Goal: Contribute content: Contribute content

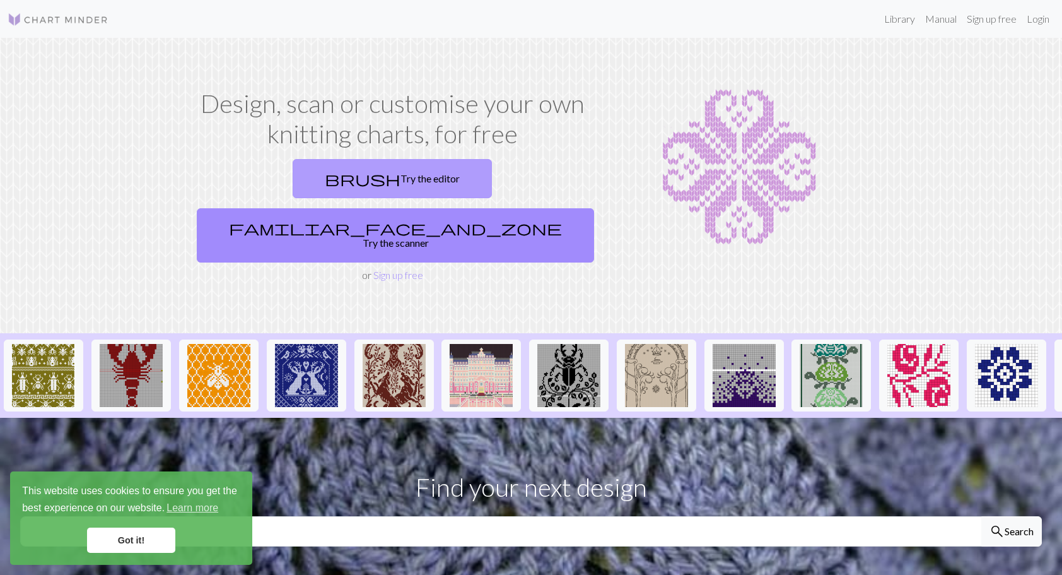
click at [321, 175] on link "brush Try the editor" at bounding box center [392, 178] width 199 height 39
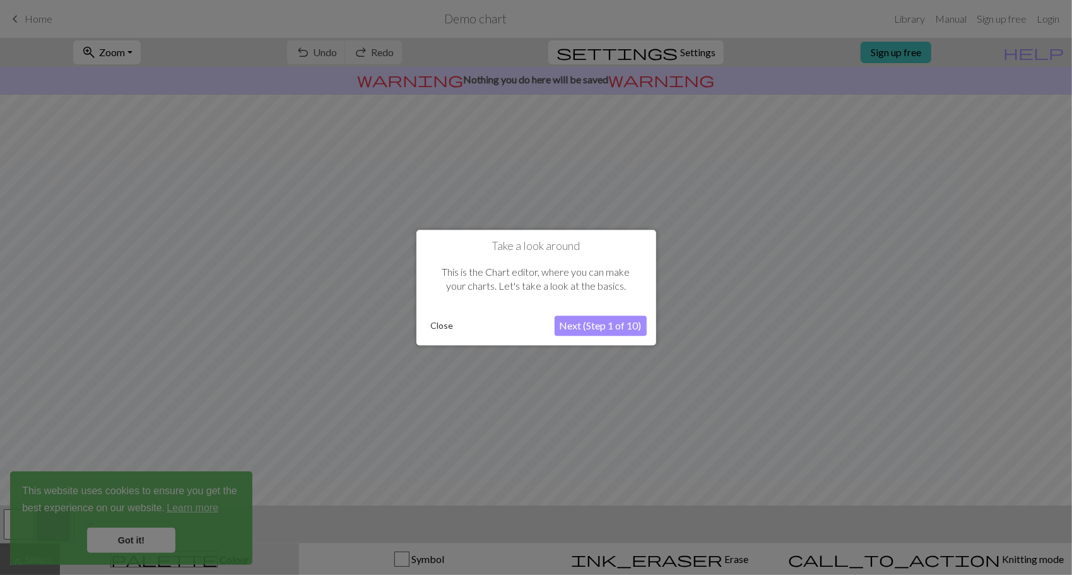
click at [589, 321] on button "Next (Step 1 of 10)" at bounding box center [601, 325] width 92 height 20
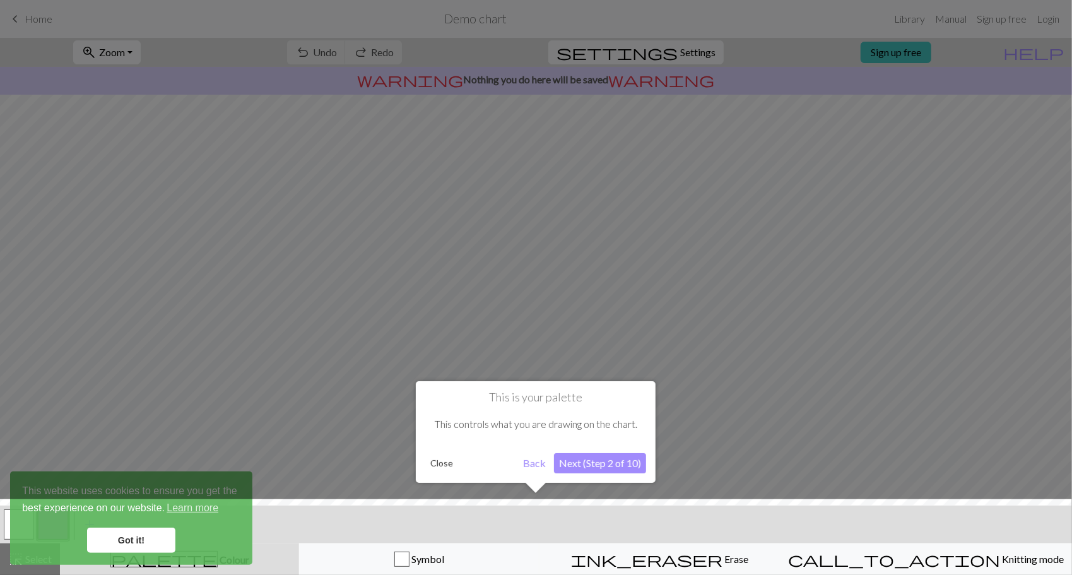
click at [602, 470] on button "Next (Step 2 of 10)" at bounding box center [600, 463] width 92 height 20
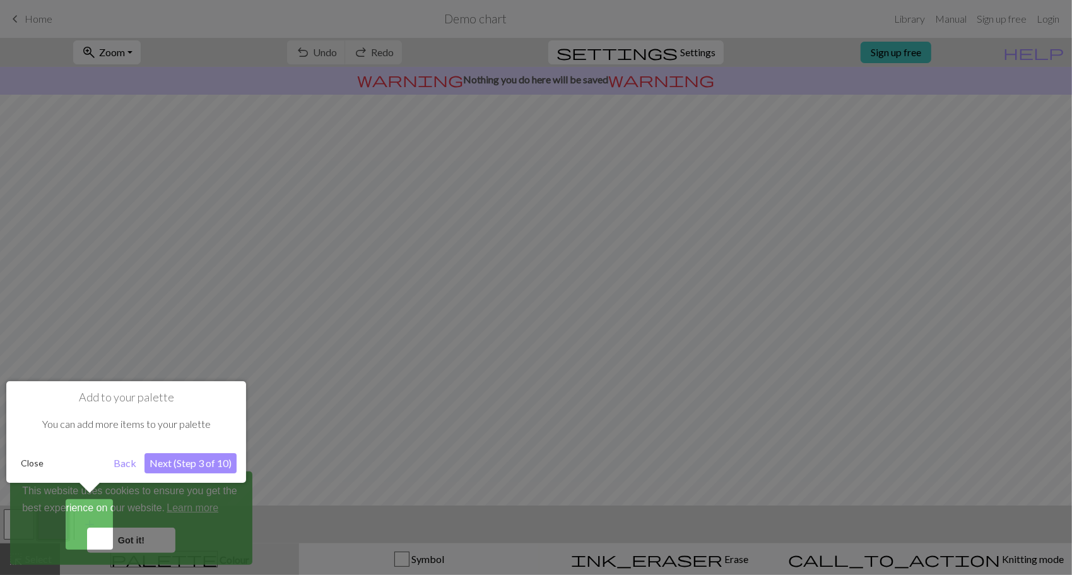
click at [203, 460] on button "Next (Step 3 of 10)" at bounding box center [190, 463] width 92 height 20
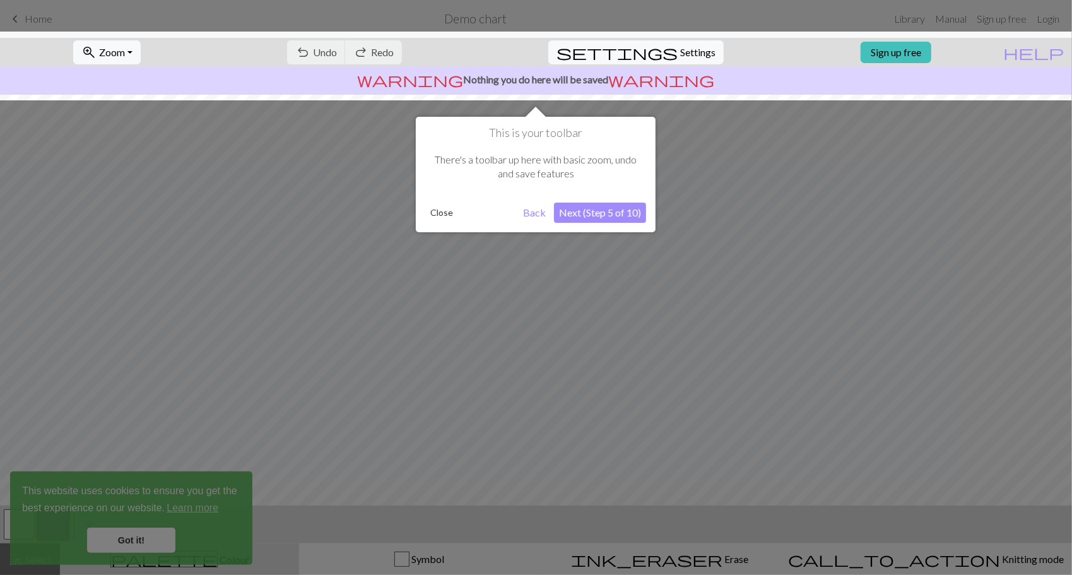
click at [575, 225] on div "This is your toolbar There's a toolbar up here with basic zoom, undo and save f…" at bounding box center [536, 174] width 240 height 115
click at [574, 218] on button "Next (Step 5 of 10)" at bounding box center [600, 213] width 92 height 20
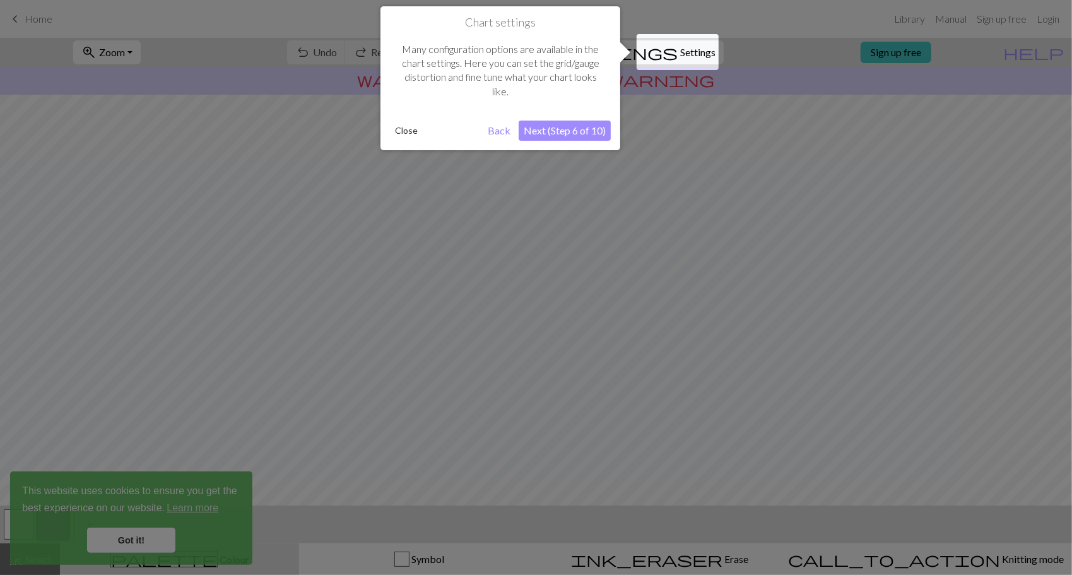
click at [549, 122] on button "Next (Step 6 of 10)" at bounding box center [565, 131] width 92 height 20
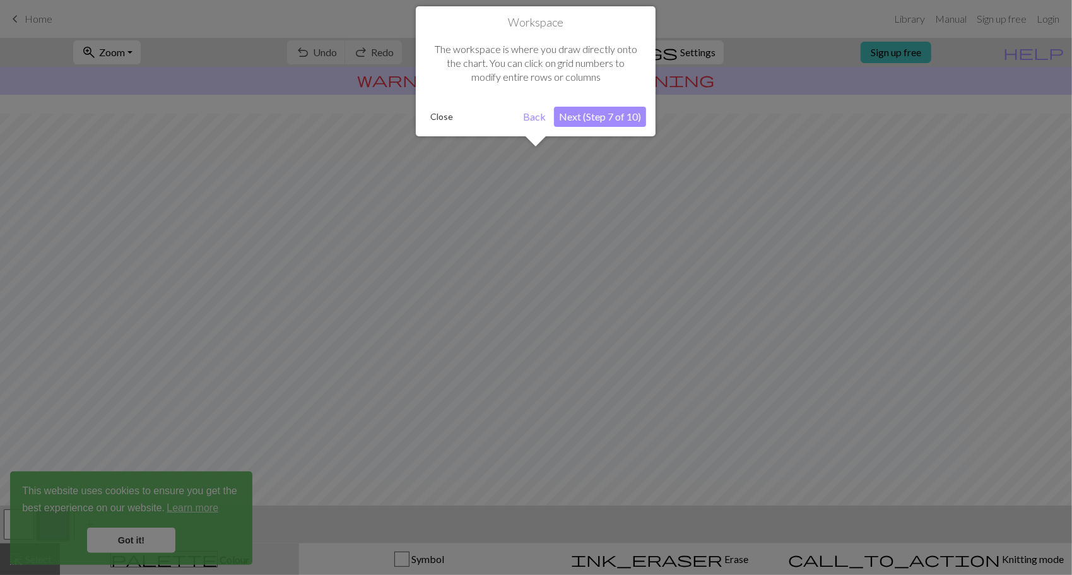
scroll to position [59, 0]
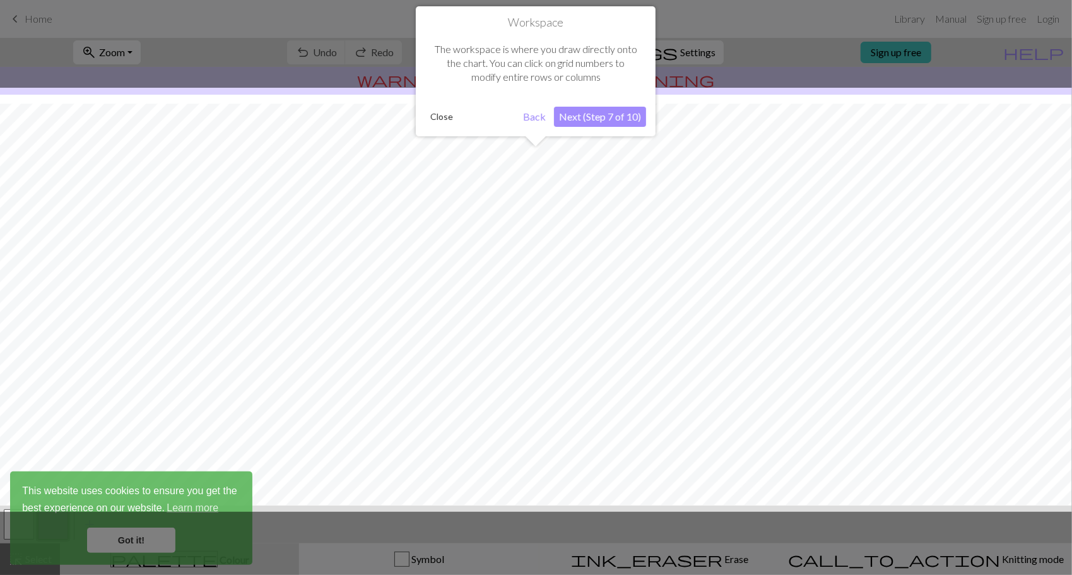
click at [580, 119] on button "Next (Step 7 of 10)" at bounding box center [600, 117] width 92 height 20
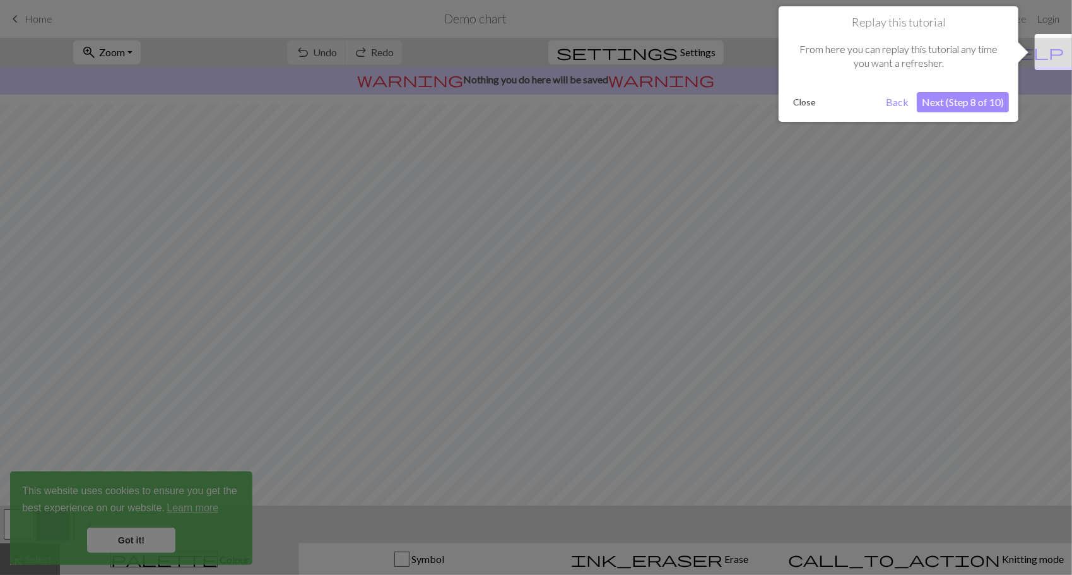
click at [940, 93] on button "Next (Step 8 of 10)" at bounding box center [963, 102] width 92 height 20
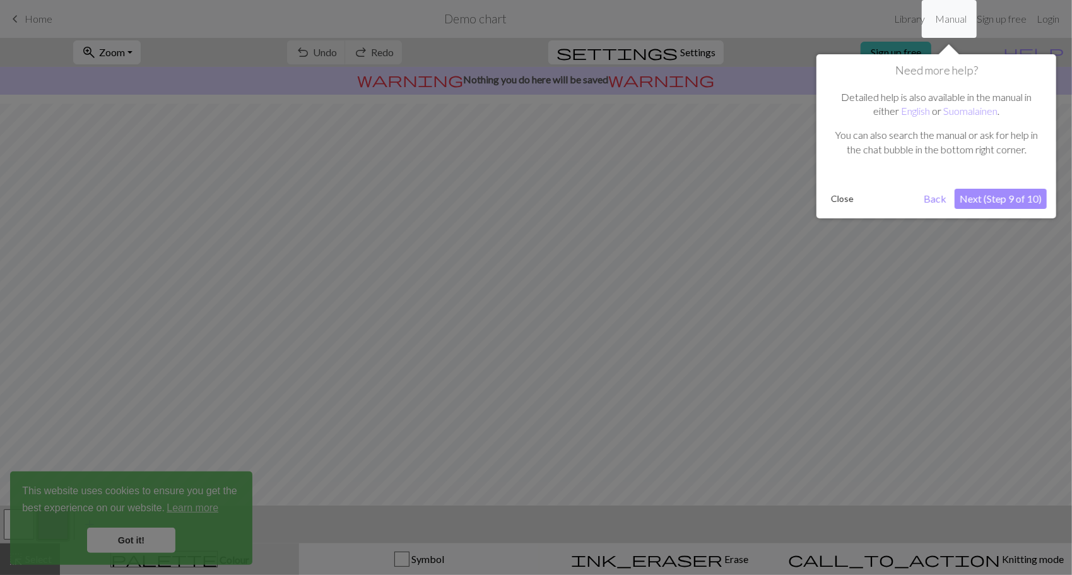
click at [969, 202] on button "Next (Step 9 of 10)" at bounding box center [1001, 199] width 92 height 20
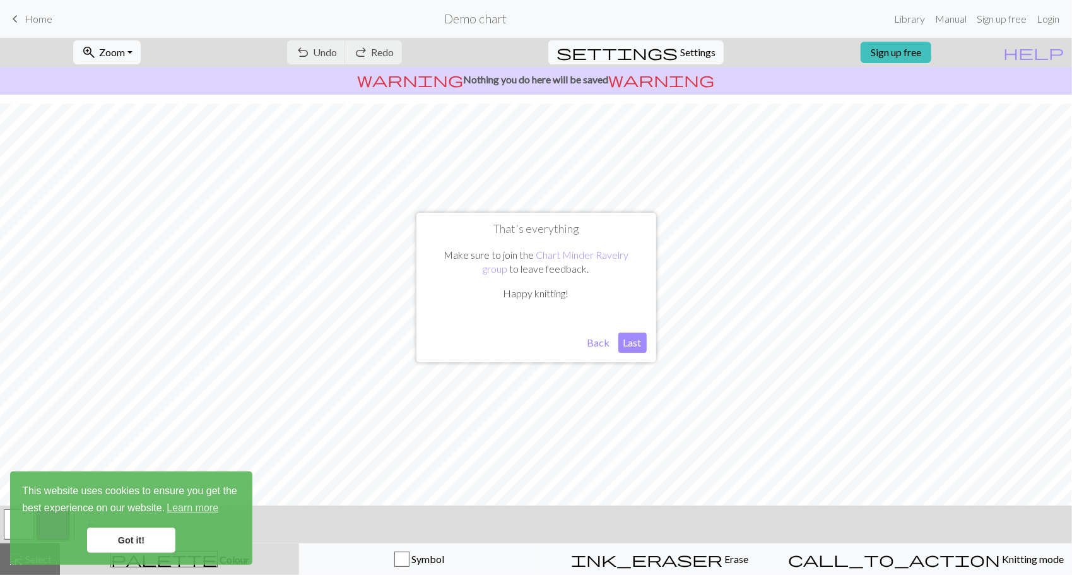
click at [630, 336] on button "Last" at bounding box center [632, 343] width 28 height 20
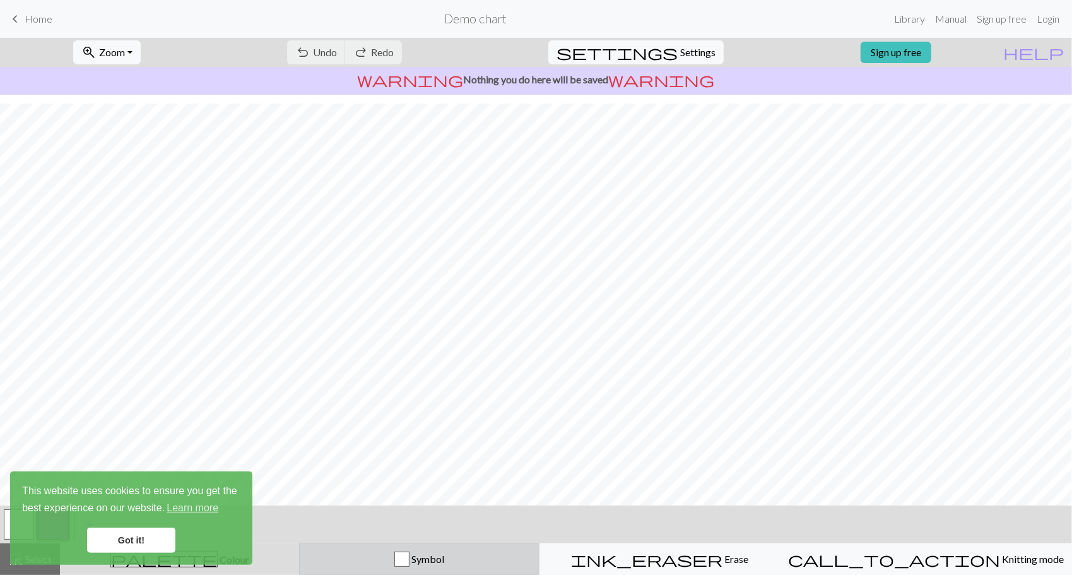
click at [409, 558] on div "button" at bounding box center [401, 558] width 15 height 15
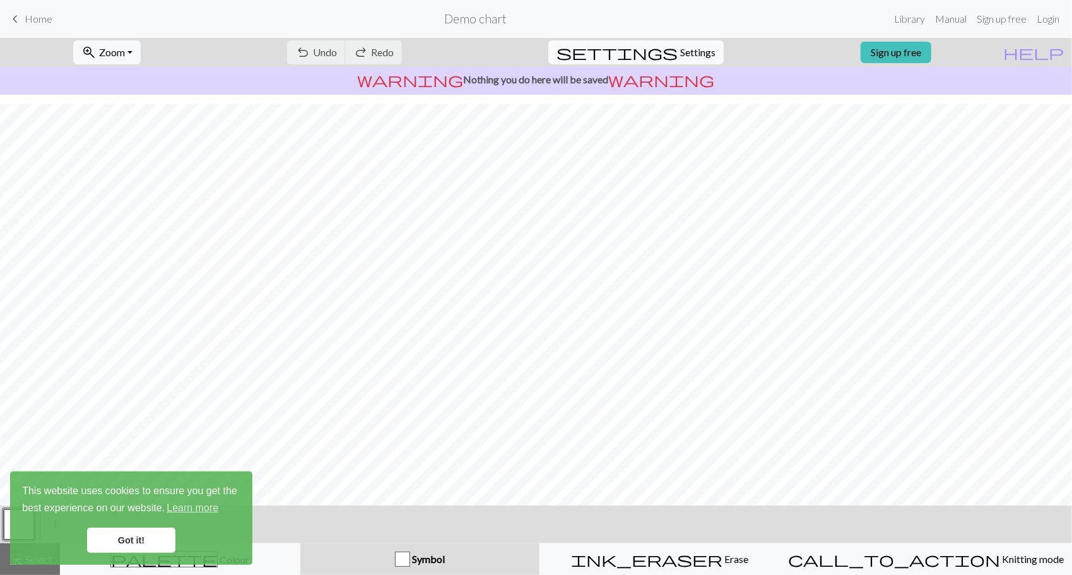
click at [167, 543] on link "Got it!" at bounding box center [131, 539] width 88 height 25
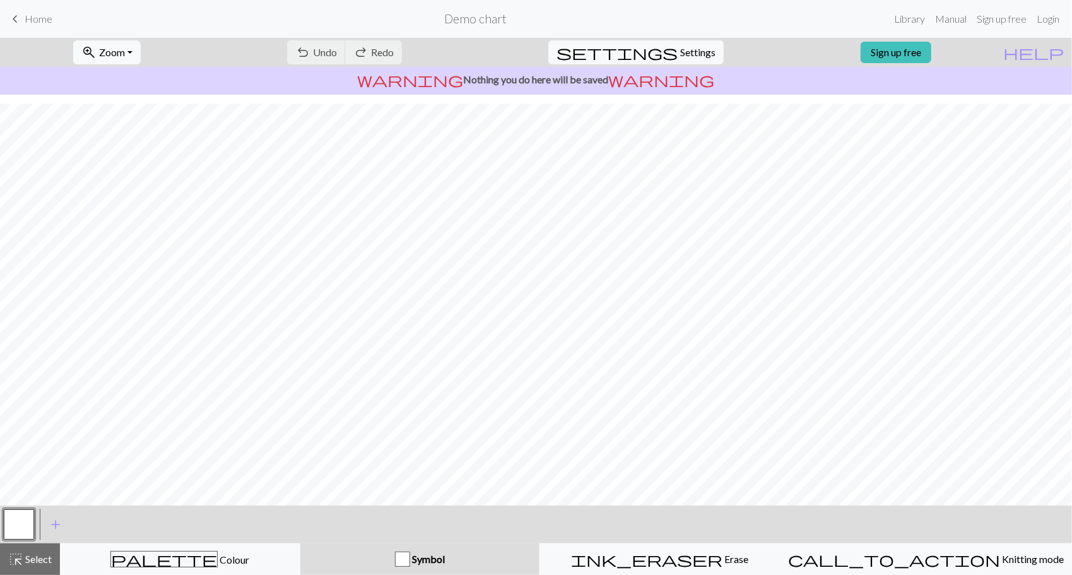
click at [21, 520] on button "button" at bounding box center [19, 524] width 30 height 30
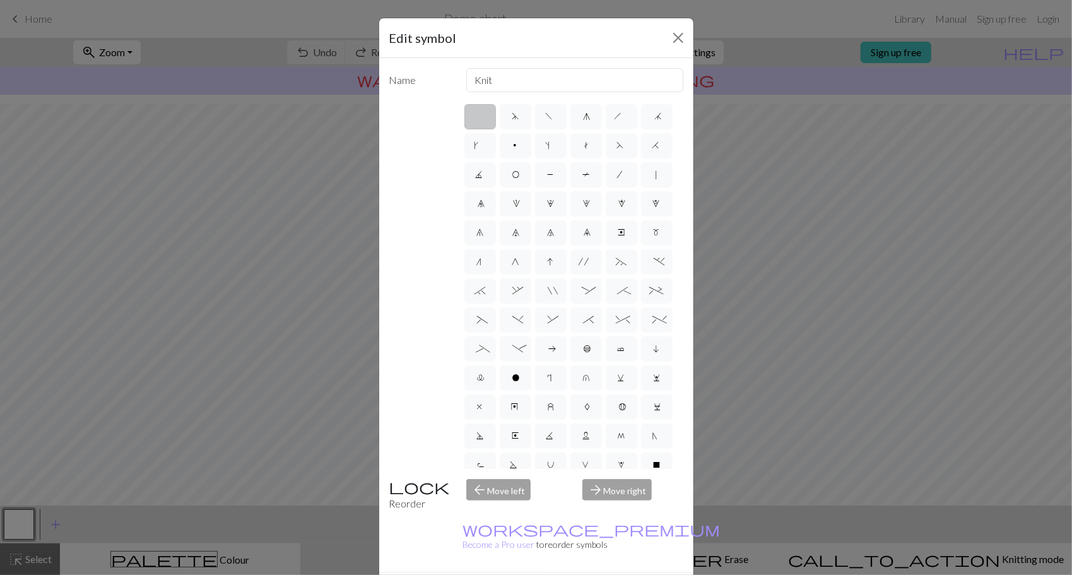
click at [77, 340] on div "Edit symbol Name Knit d f g h j k p s t F H J O P T / | 0 1 2 3 4 5 6 7 8 9 e m…" at bounding box center [536, 287] width 1072 height 575
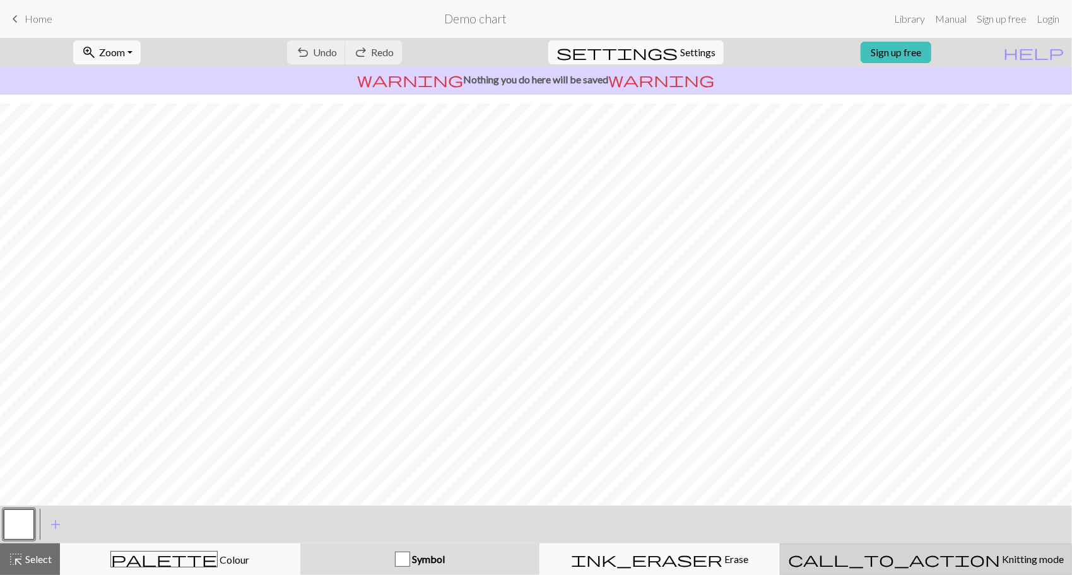
click at [1000, 560] on span "Knitting mode" at bounding box center [1032, 559] width 64 height 12
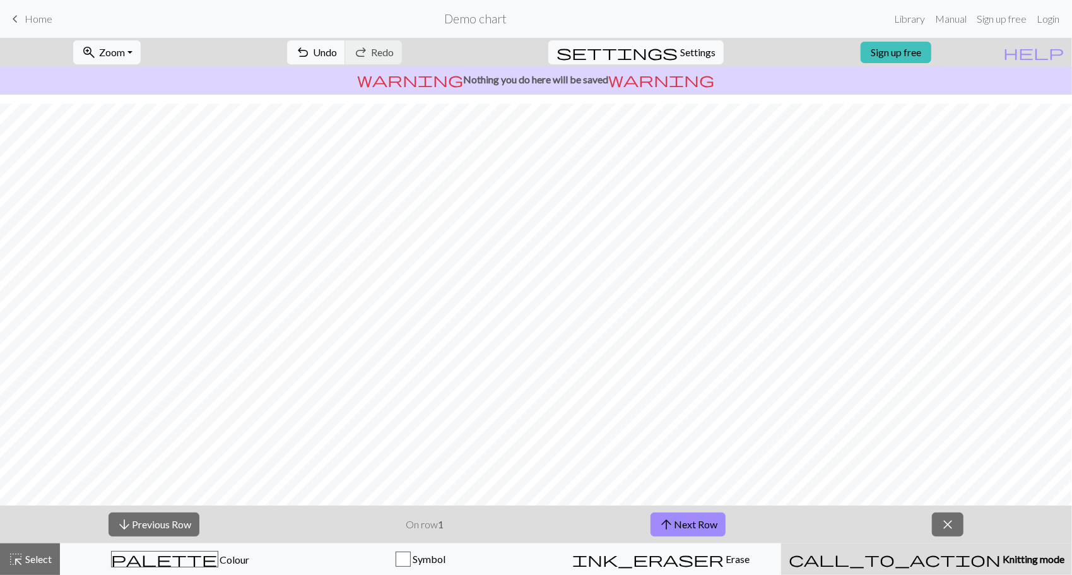
click at [35, 18] on span "Home" at bounding box center [39, 19] width 28 height 12
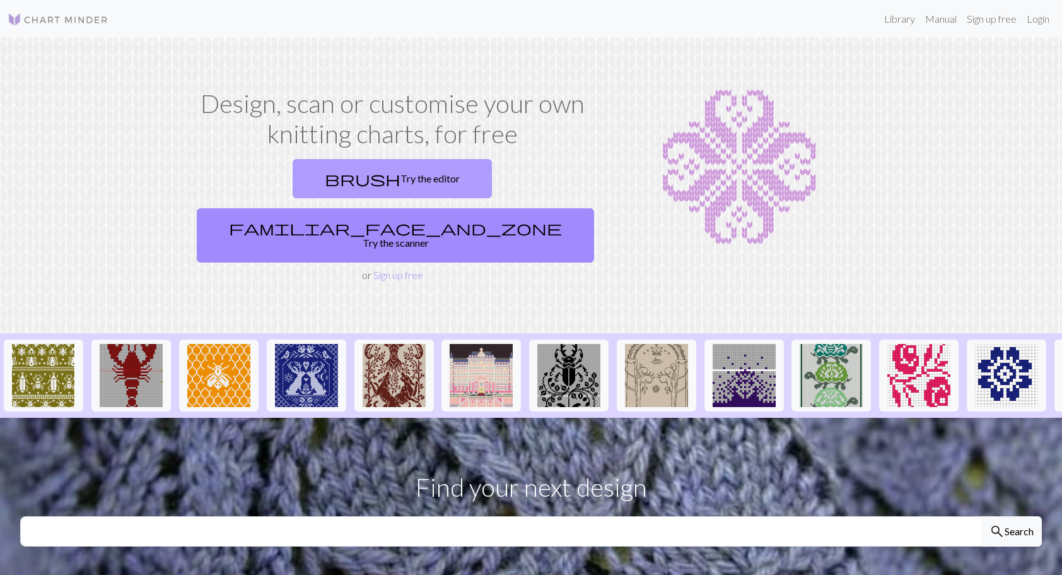
click at [305, 171] on link "brush Try the editor" at bounding box center [392, 178] width 199 height 39
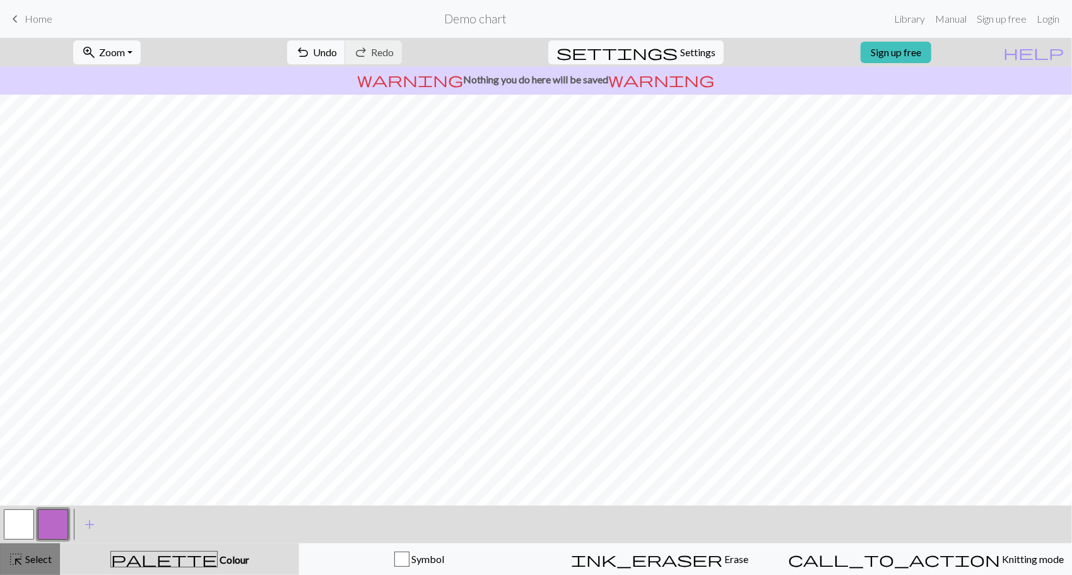
click at [48, 548] on button "highlight_alt Select Select" at bounding box center [30, 559] width 60 height 32
click at [917, 50] on link "Sign up free" at bounding box center [896, 52] width 71 height 21
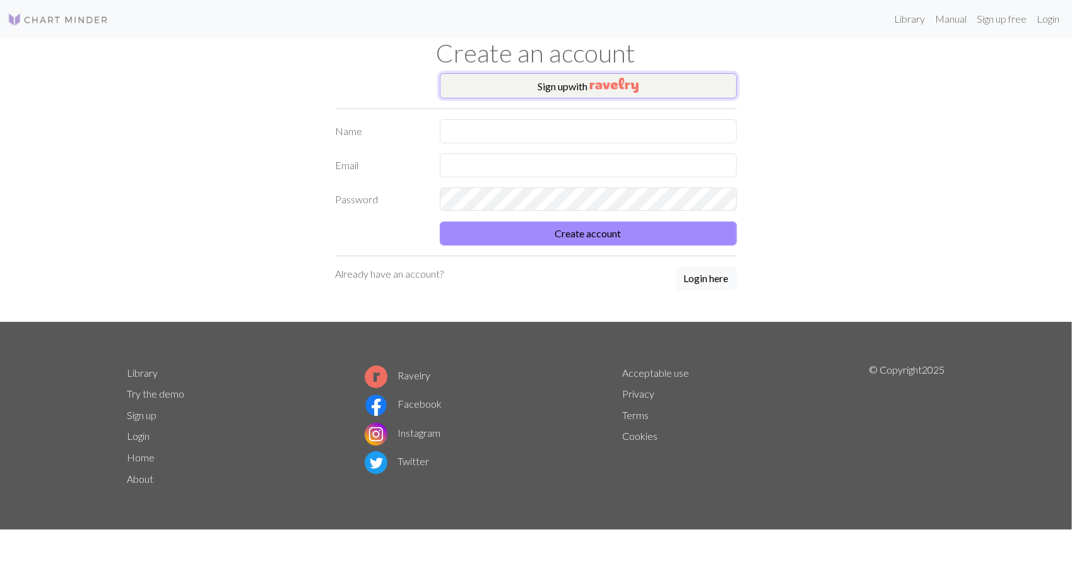
click at [599, 83] on img "button" at bounding box center [614, 85] width 49 height 15
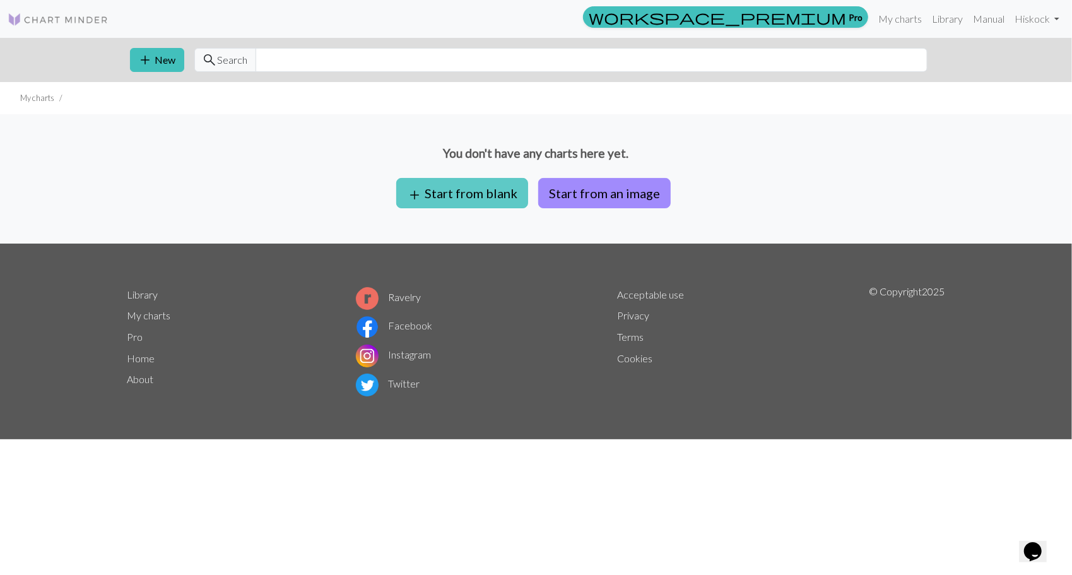
click at [471, 187] on button "add Start from blank" at bounding box center [462, 193] width 132 height 30
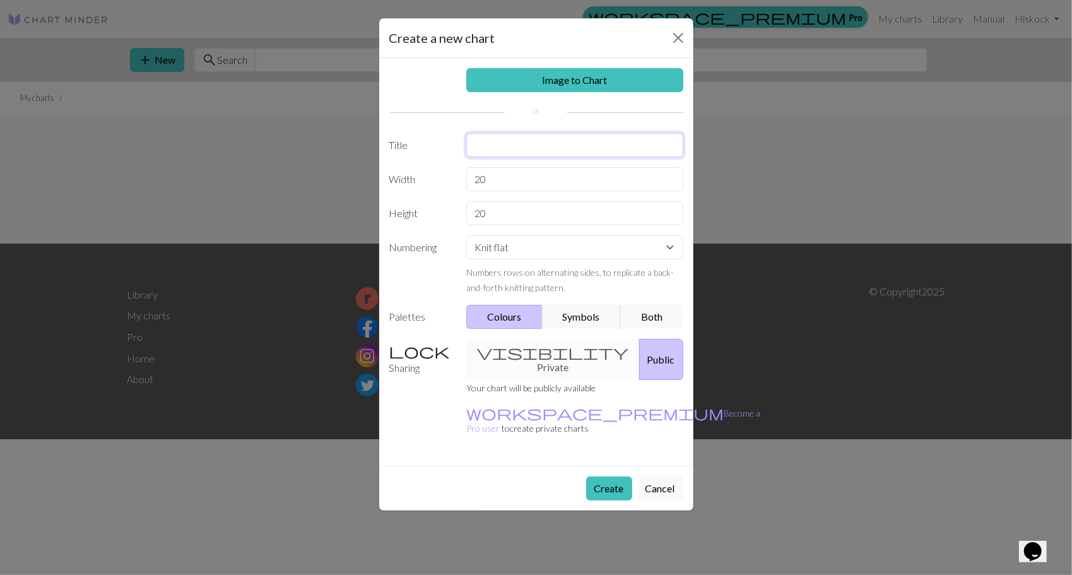
click at [506, 145] on input "text" at bounding box center [574, 145] width 217 height 24
type input "Gansey"
drag, startPoint x: 496, startPoint y: 175, endPoint x: 440, endPoint y: 182, distance: 56.0
click at [440, 182] on div "Width 20" at bounding box center [536, 179] width 309 height 24
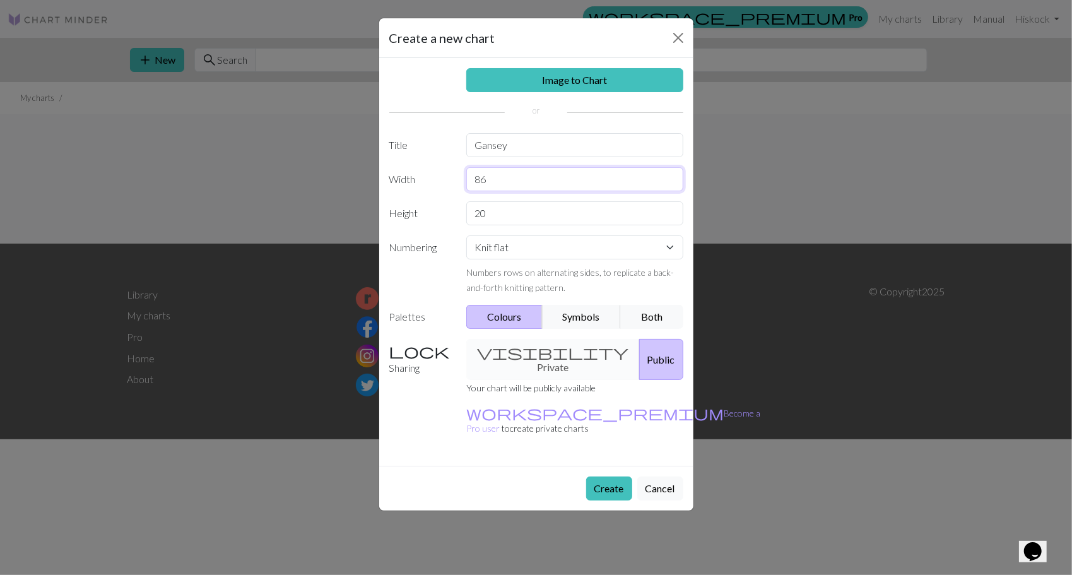
type input "86"
type input "8"
click at [586, 309] on button "Symbols" at bounding box center [581, 317] width 79 height 24
click at [606, 476] on button "Create" at bounding box center [609, 488] width 46 height 24
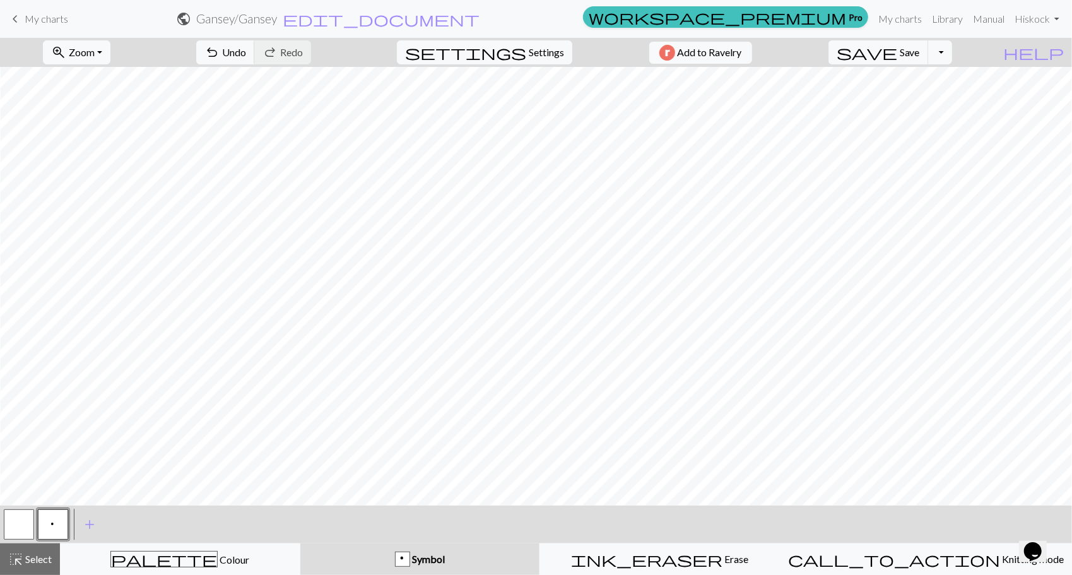
scroll to position [0, 449]
click at [24, 524] on button "button" at bounding box center [19, 524] width 30 height 30
click at [410, 553] on div "button" at bounding box center [402, 558] width 15 height 15
click at [410, 559] on div "button" at bounding box center [402, 558] width 15 height 15
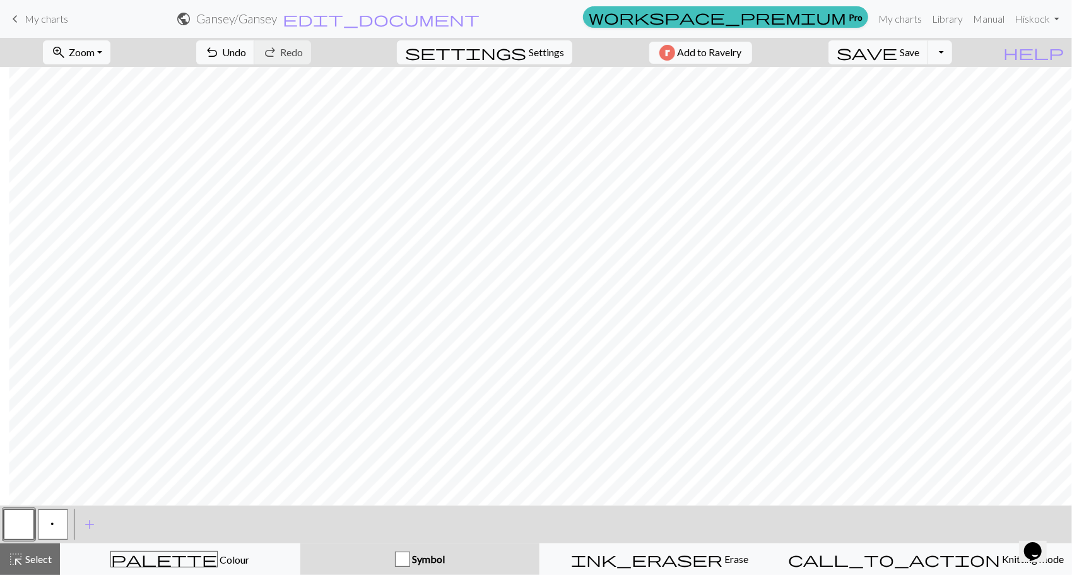
click at [410, 559] on div "button" at bounding box center [402, 558] width 15 height 15
click at [96, 524] on span "add" at bounding box center [89, 524] width 15 height 18
click at [119, 526] on span "add" at bounding box center [123, 524] width 15 height 18
click at [29, 561] on span "Select" at bounding box center [37, 559] width 28 height 12
click at [410, 558] on div "button" at bounding box center [402, 558] width 15 height 15
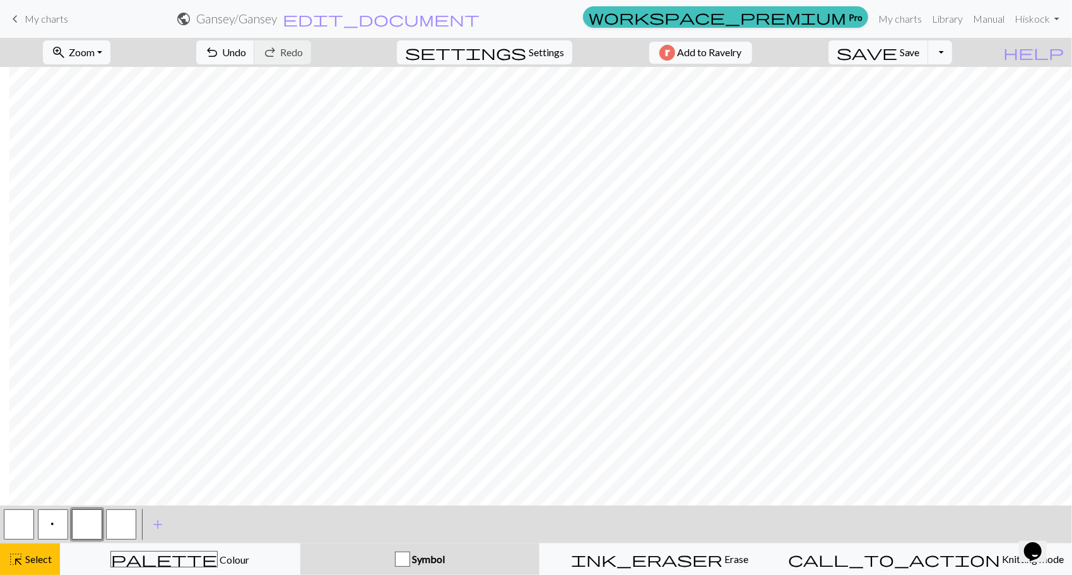
click at [410, 558] on div "button" at bounding box center [402, 558] width 15 height 15
click at [445, 559] on span "Symbol" at bounding box center [427, 559] width 35 height 12
click at [410, 558] on div "button" at bounding box center [402, 558] width 15 height 15
click at [207, 552] on div "palette Colour Colour" at bounding box center [180, 559] width 224 height 16
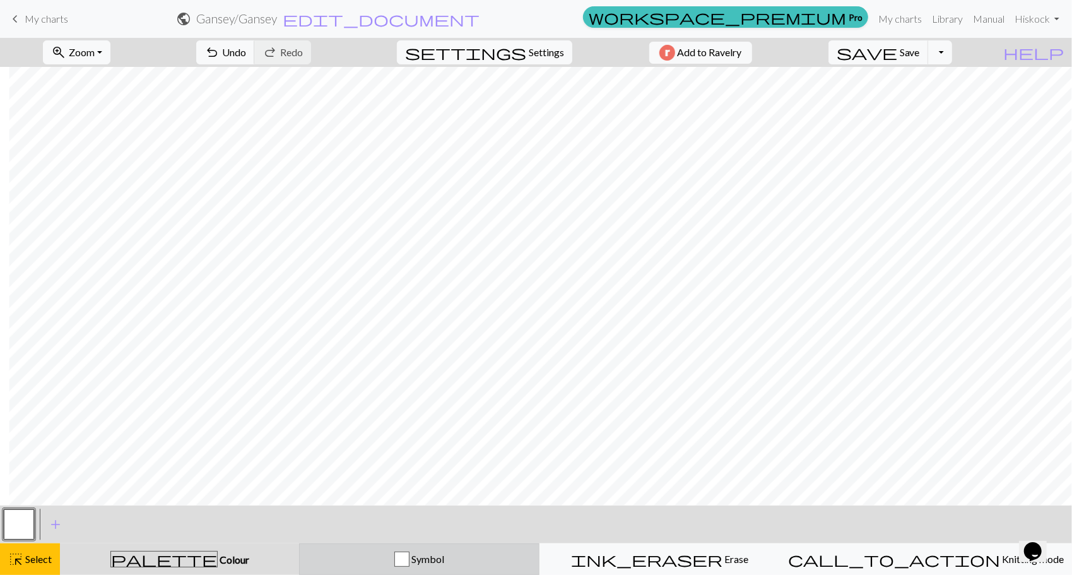
click at [409, 558] on div "button" at bounding box center [401, 558] width 15 height 15
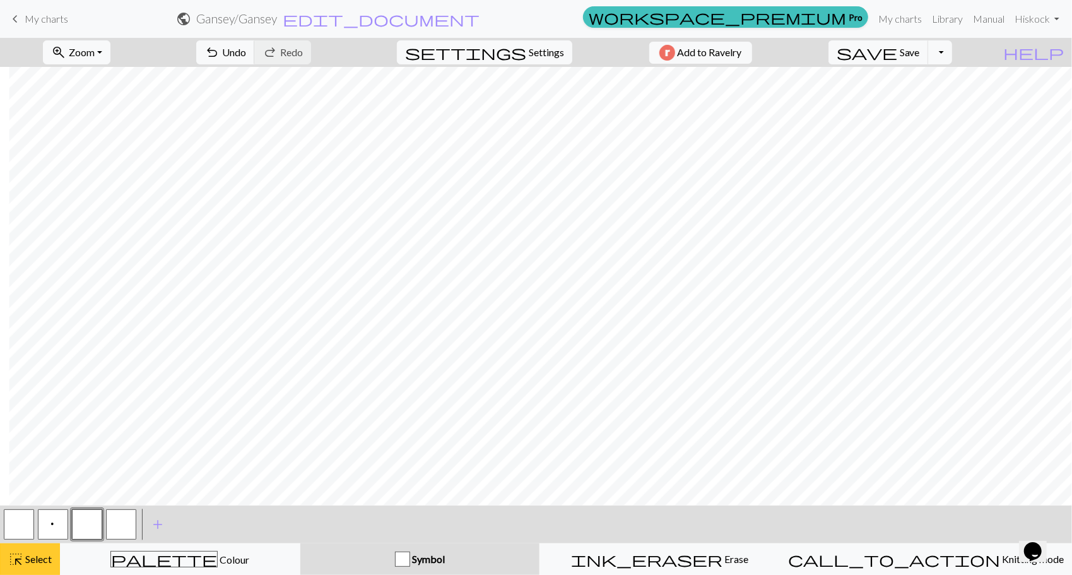
drag, startPoint x: 38, startPoint y: 557, endPoint x: 15, endPoint y: 562, distance: 23.1
click at [15, 562] on span "highlight_alt" at bounding box center [15, 559] width 15 height 18
click at [410, 555] on div "button" at bounding box center [402, 558] width 15 height 15
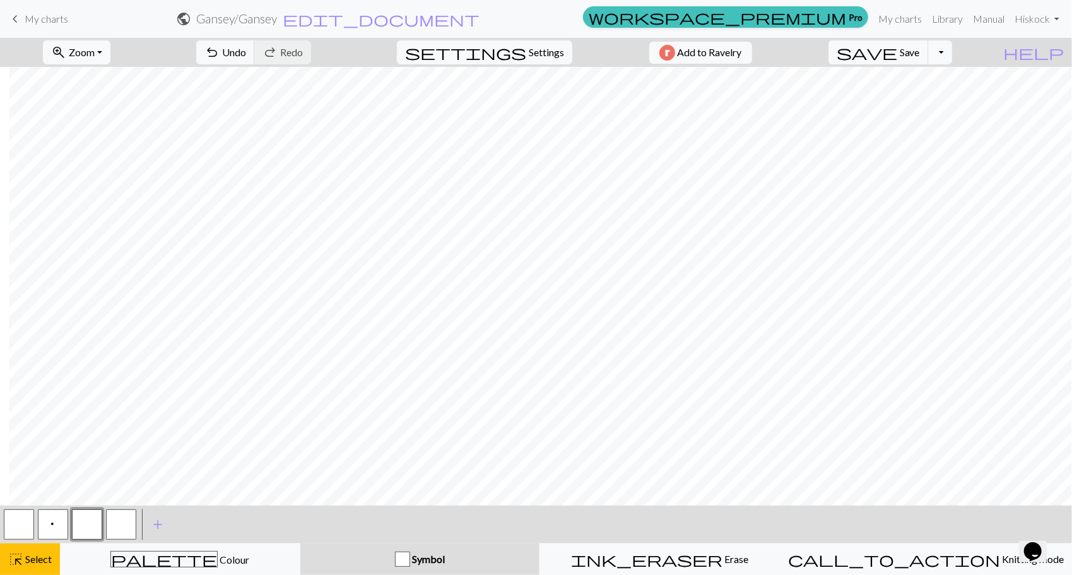
click at [410, 555] on div "button" at bounding box center [402, 558] width 15 height 15
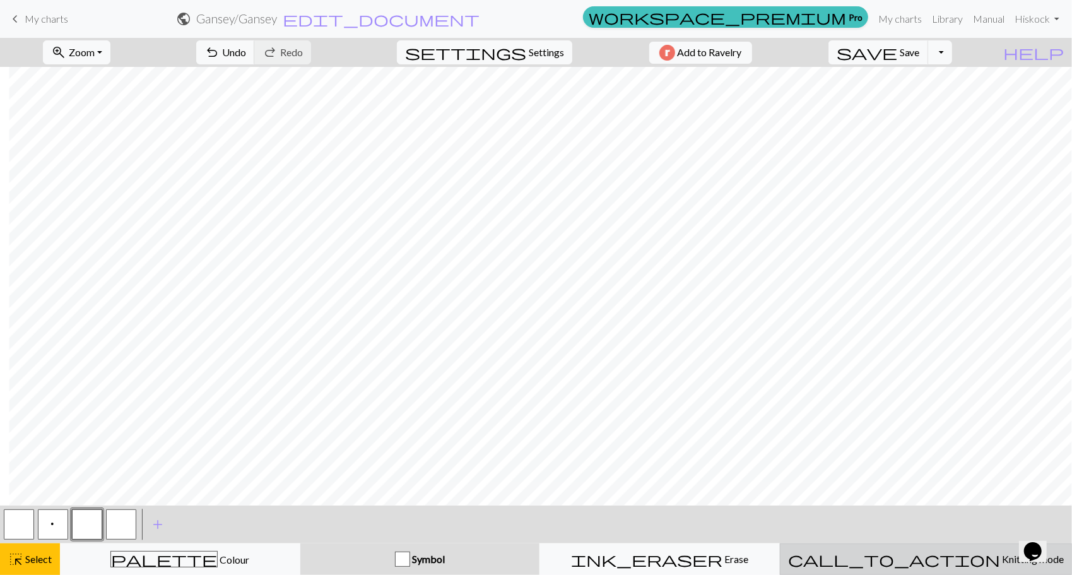
click at [1000, 558] on span "Knitting mode" at bounding box center [1032, 559] width 64 height 12
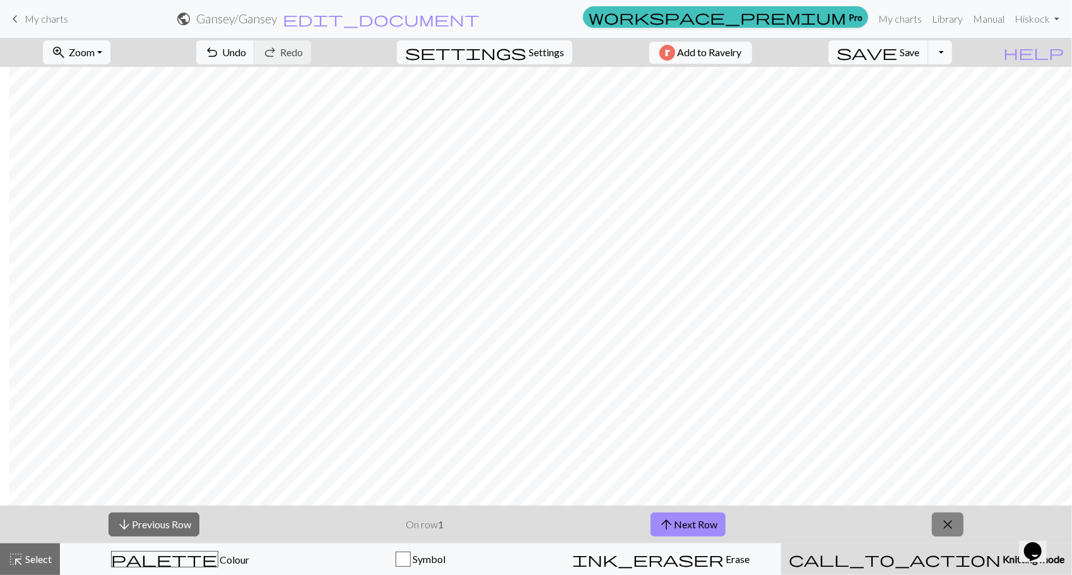
click at [948, 521] on span "close" at bounding box center [947, 524] width 15 height 18
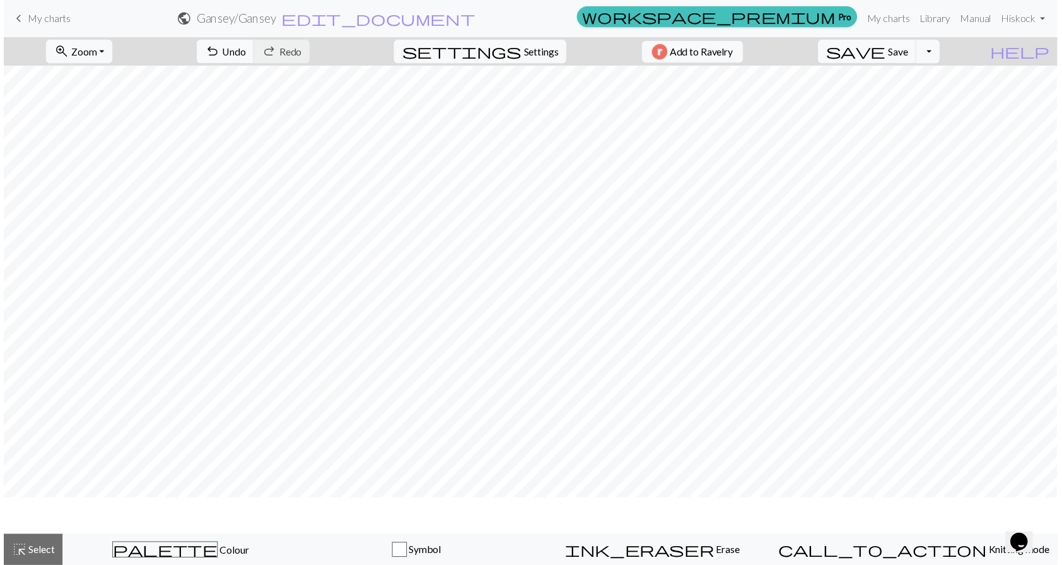
scroll to position [0, 440]
click at [536, 47] on span "Settings" at bounding box center [546, 52] width 35 height 15
select select "aran"
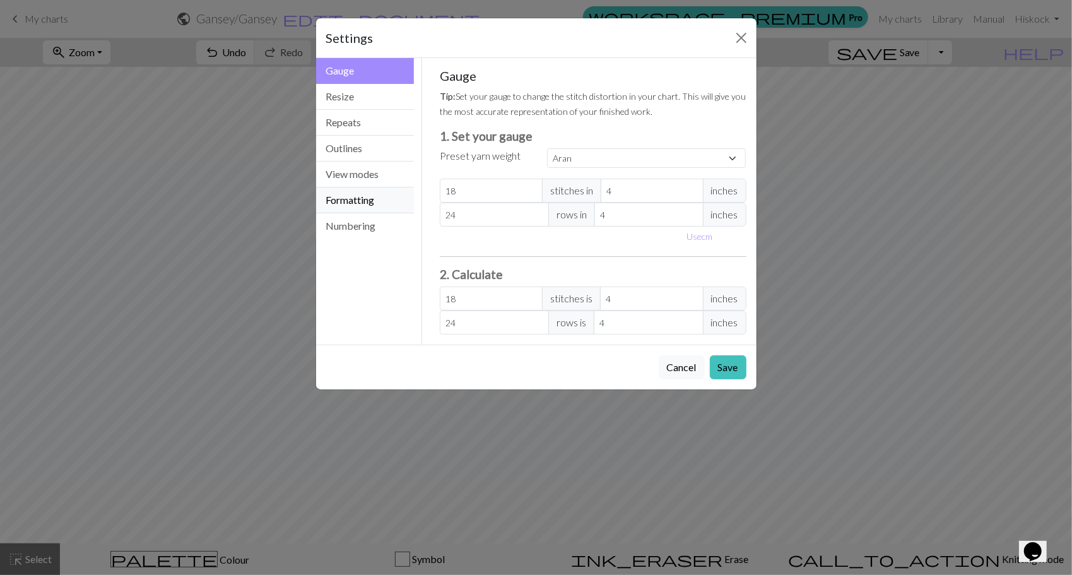
click at [350, 204] on button "Formatting" at bounding box center [365, 200] width 98 height 26
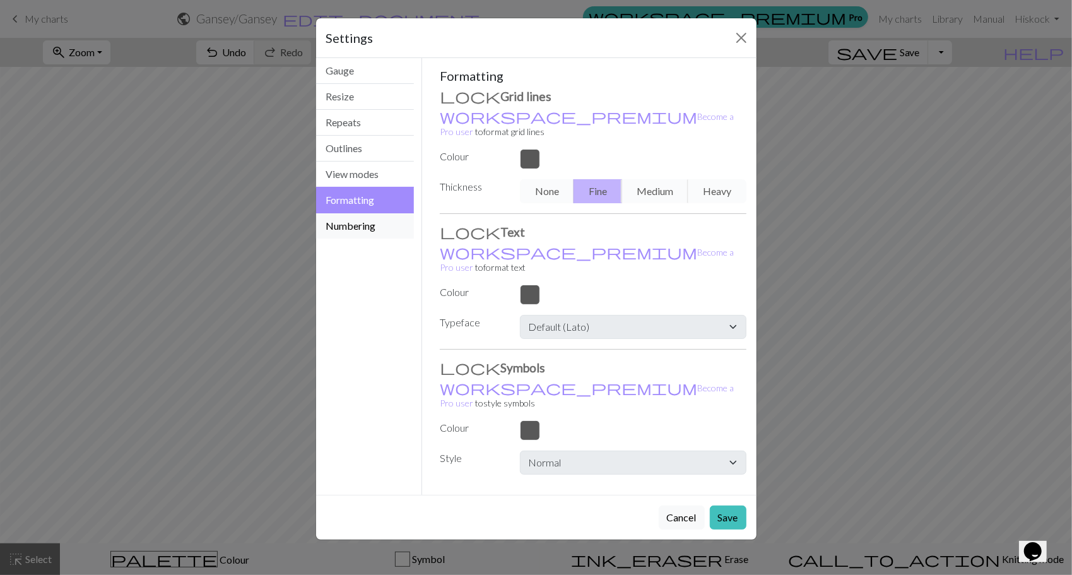
click at [350, 228] on button "Numbering" at bounding box center [365, 225] width 98 height 25
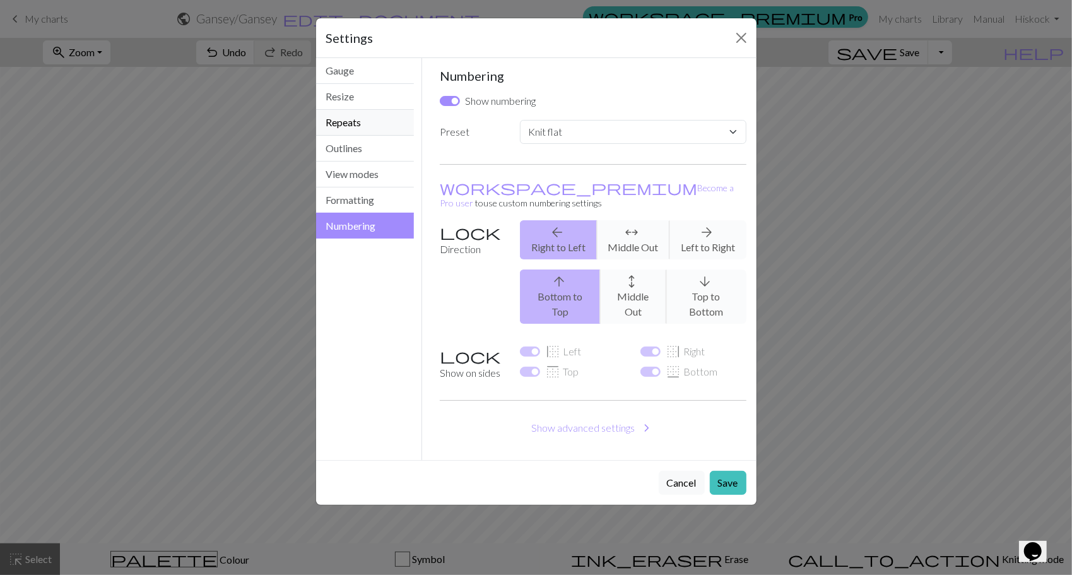
click at [348, 122] on button "Repeats" at bounding box center [365, 123] width 98 height 26
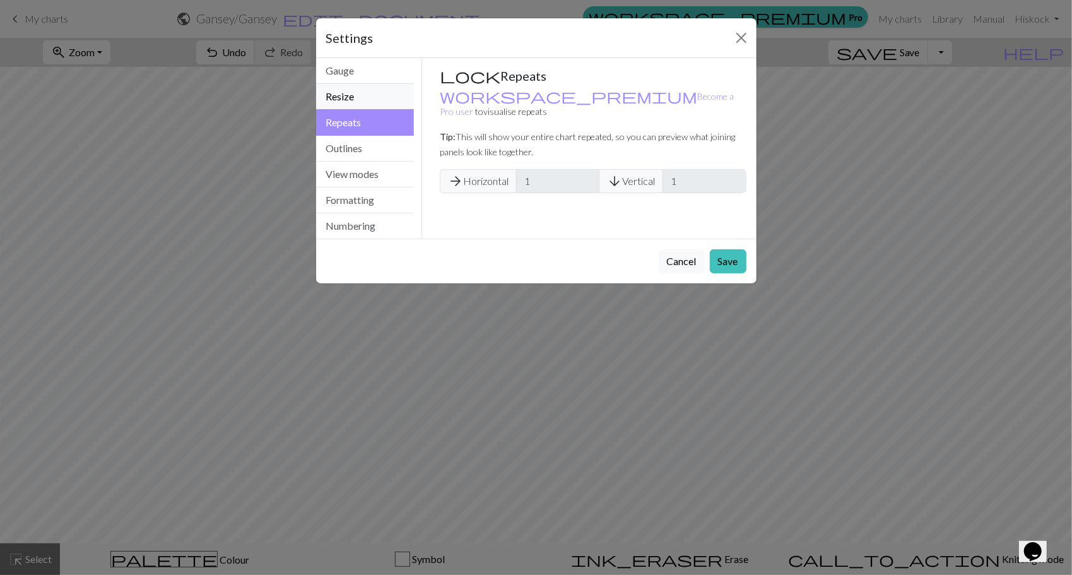
click at [344, 91] on button "Resize" at bounding box center [365, 97] width 98 height 26
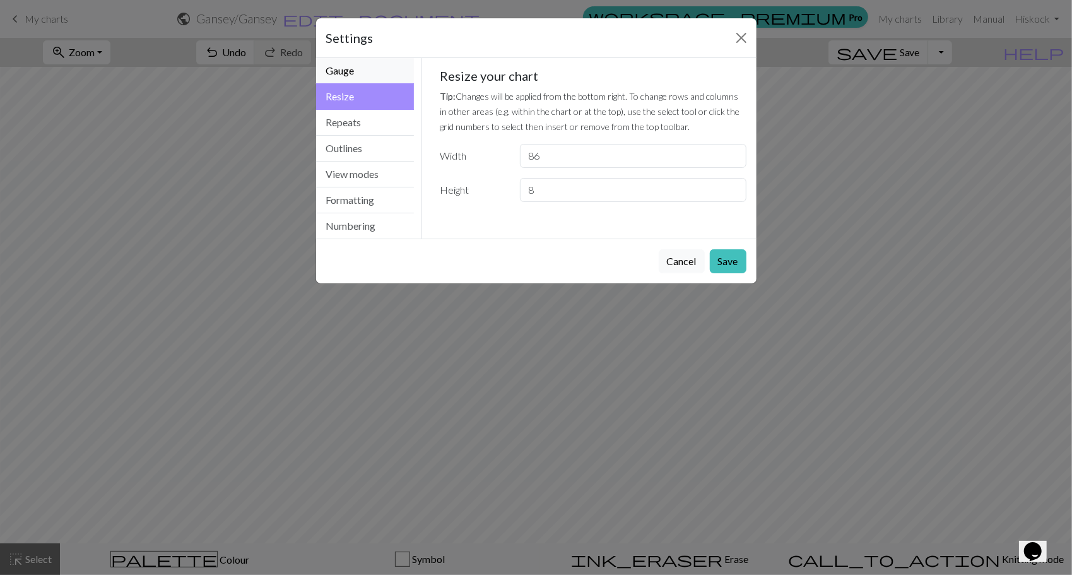
click at [343, 69] on button "Gauge" at bounding box center [365, 71] width 98 height 26
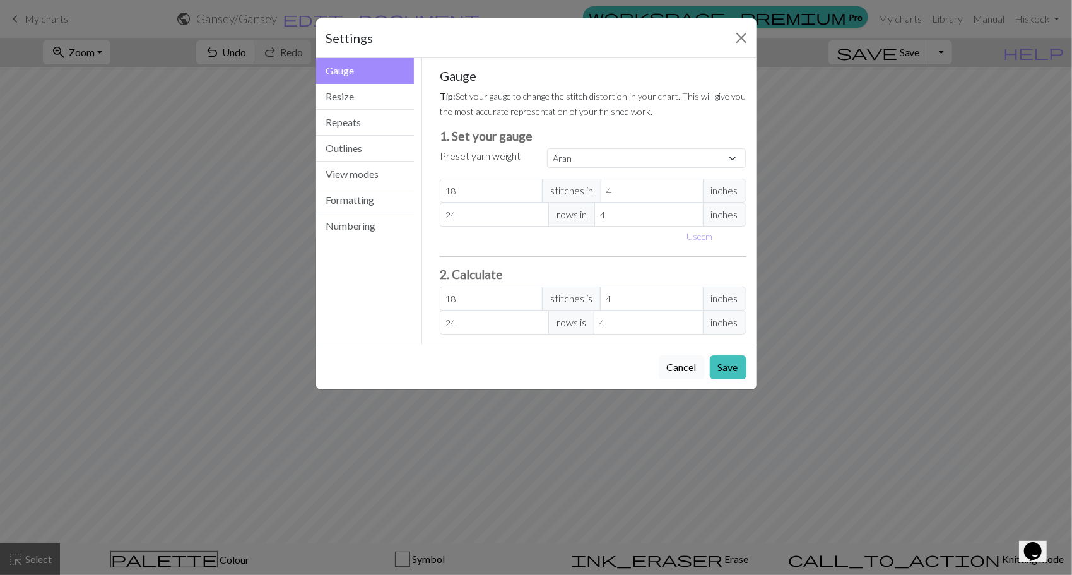
click at [685, 367] on button "Cancel" at bounding box center [682, 367] width 46 height 24
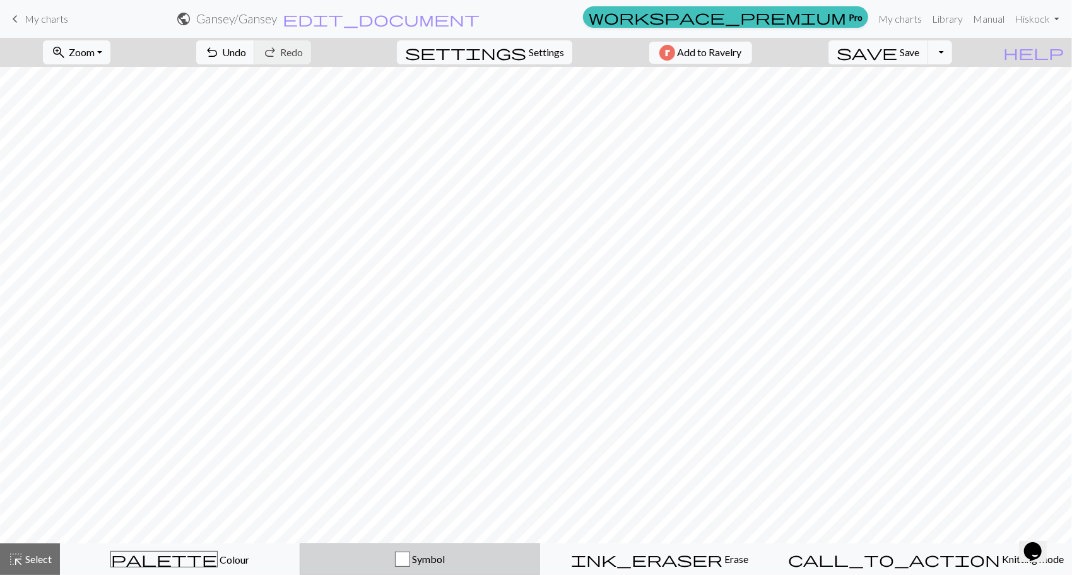
click at [410, 557] on div "button" at bounding box center [402, 558] width 15 height 15
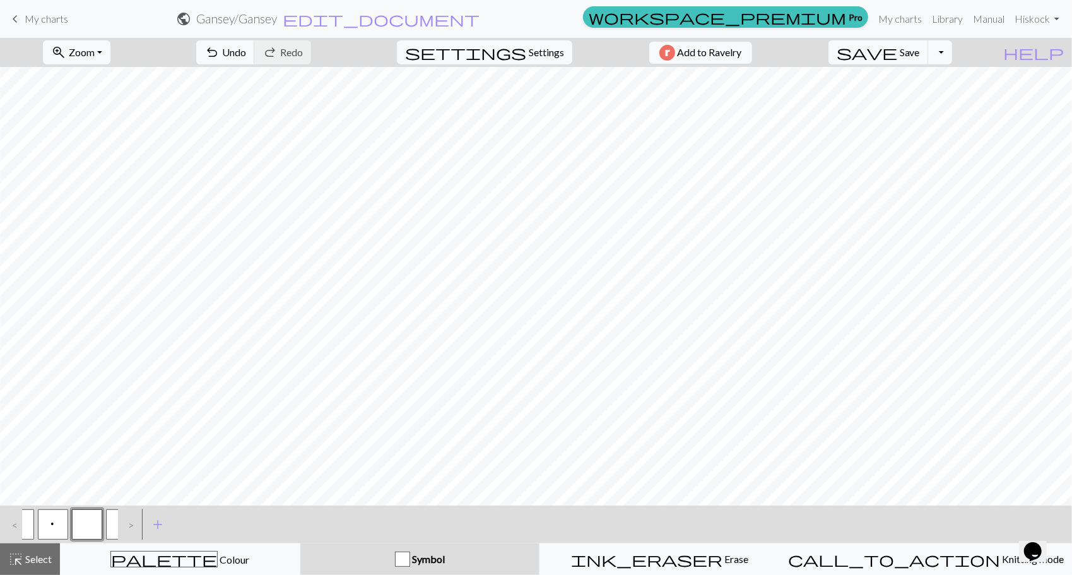
click at [410, 557] on div "button" at bounding box center [402, 558] width 15 height 15
drag, startPoint x: 143, startPoint y: 515, endPoint x: 205, endPoint y: 514, distance: 62.5
click at [205, 514] on div "< p > add Add a symbol" at bounding box center [536, 524] width 1072 height 38
click at [944, 18] on link "Library" at bounding box center [947, 18] width 41 height 25
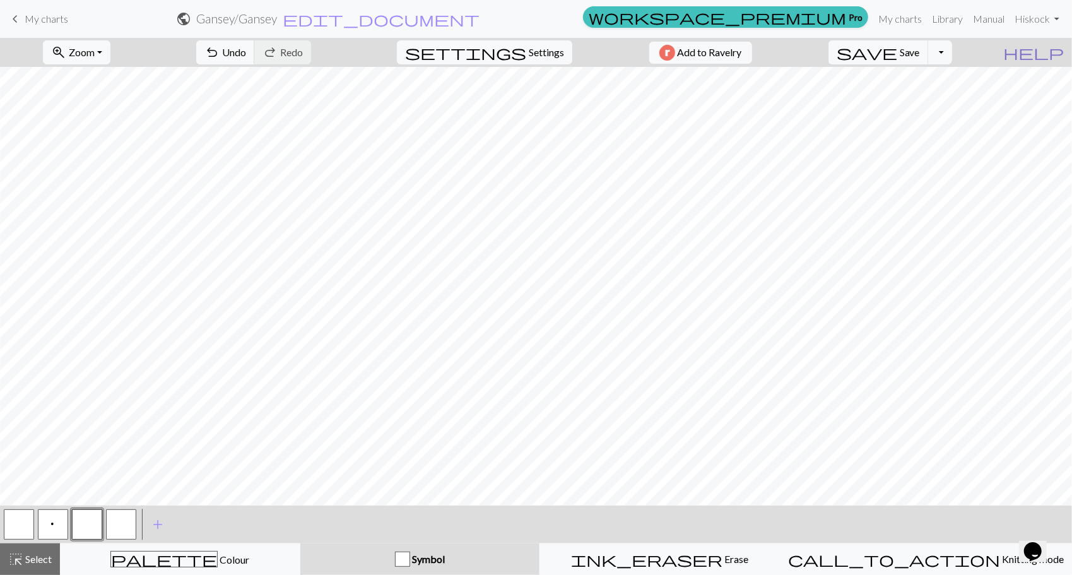
click at [1056, 48] on span "help" at bounding box center [1033, 53] width 61 height 18
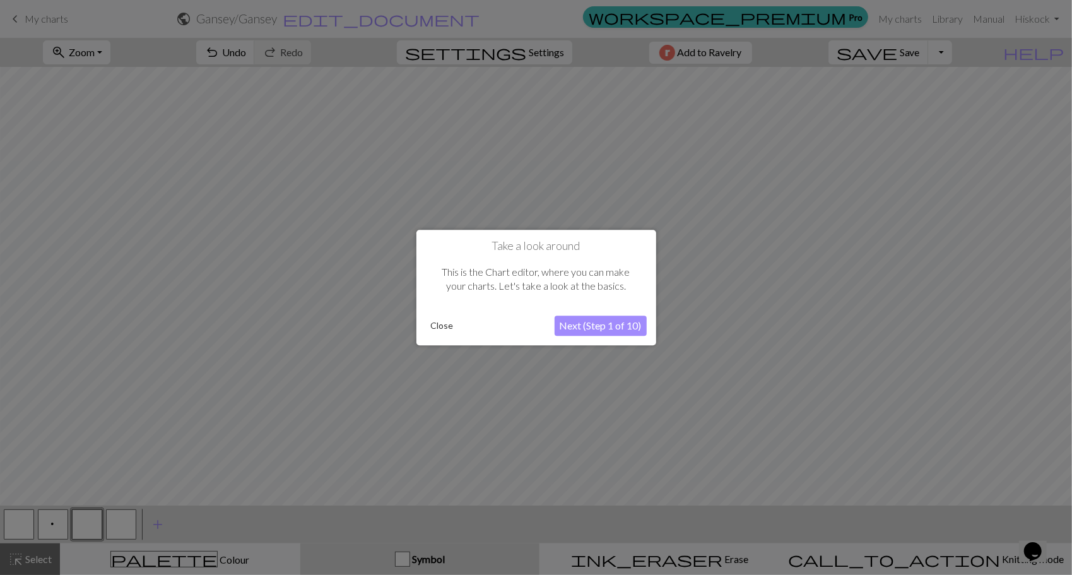
click at [598, 321] on button "Next (Step 1 of 10)" at bounding box center [601, 325] width 92 height 20
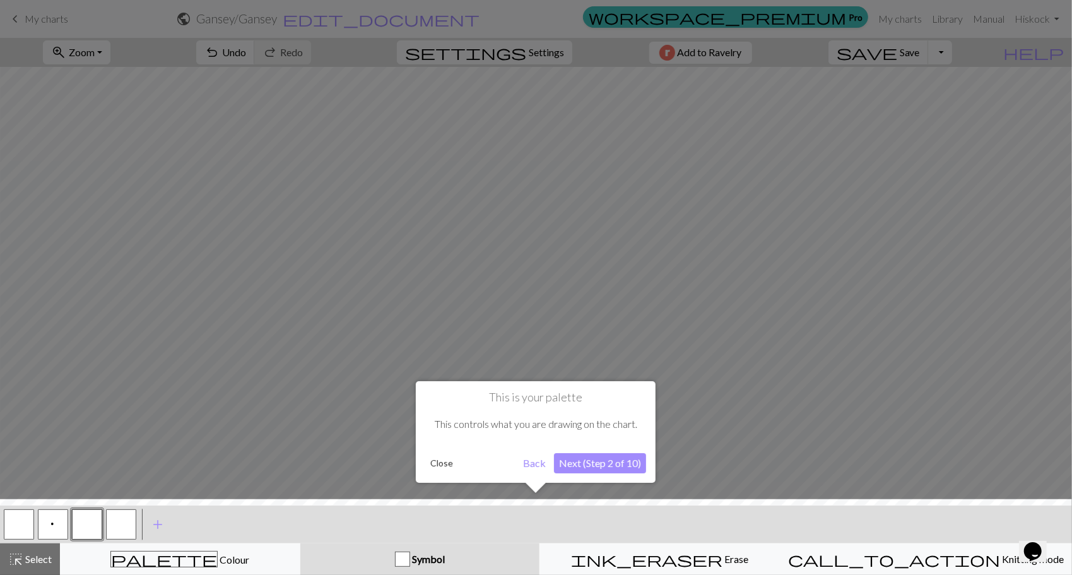
click at [597, 466] on button "Next (Step 2 of 10)" at bounding box center [600, 463] width 92 height 20
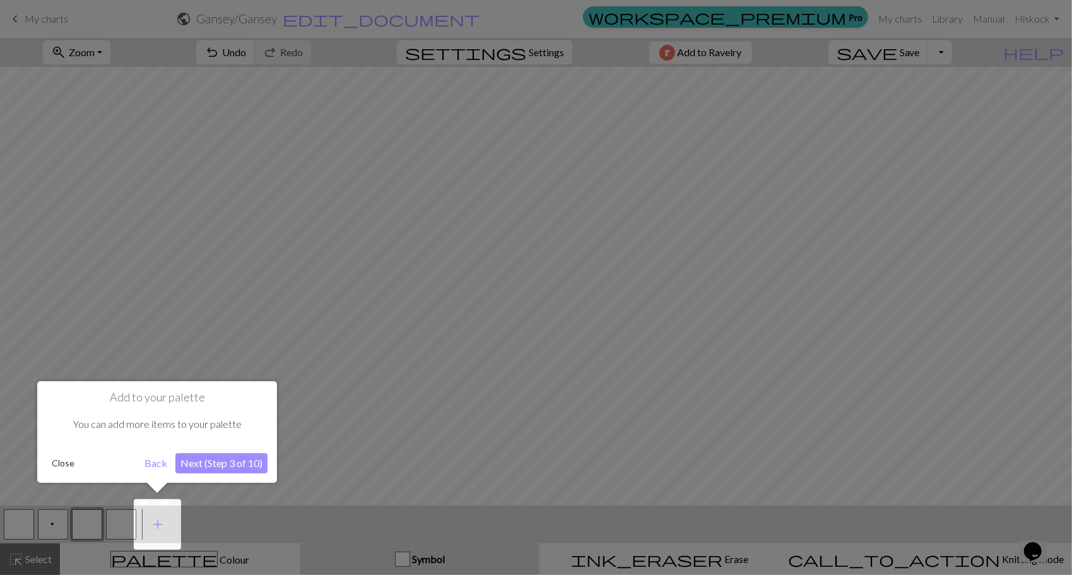
click at [223, 462] on button "Next (Step 3 of 10)" at bounding box center [221, 463] width 92 height 20
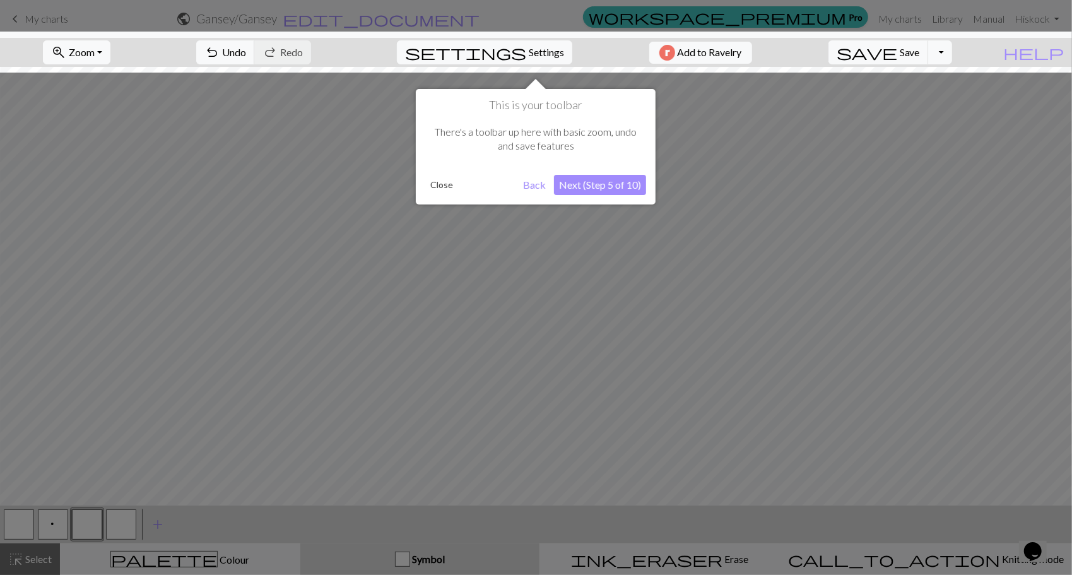
click at [580, 182] on button "Next (Step 5 of 10)" at bounding box center [600, 185] width 92 height 20
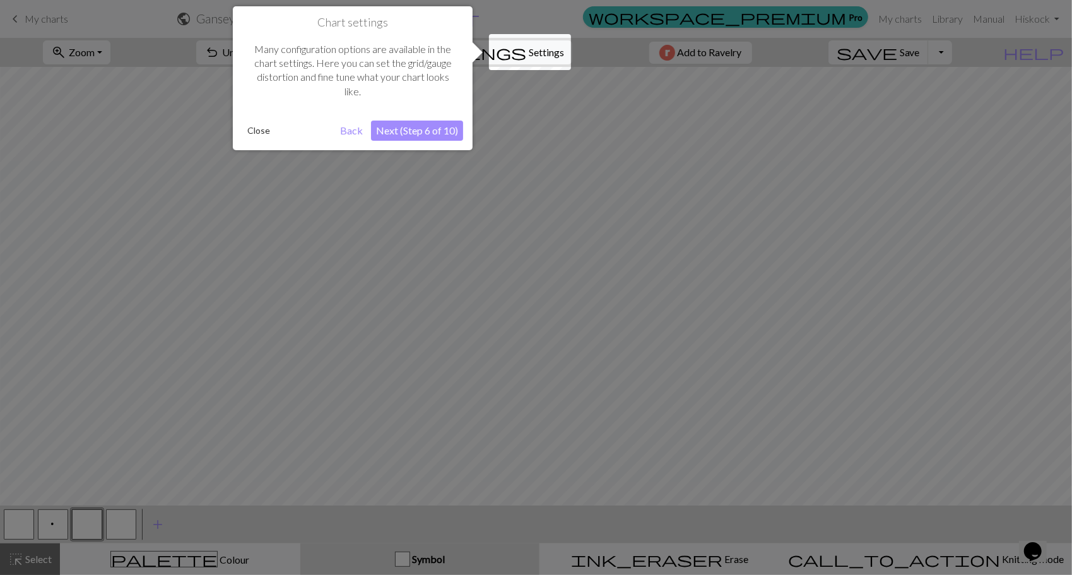
click at [422, 122] on button "Next (Step 6 of 10)" at bounding box center [417, 131] width 92 height 20
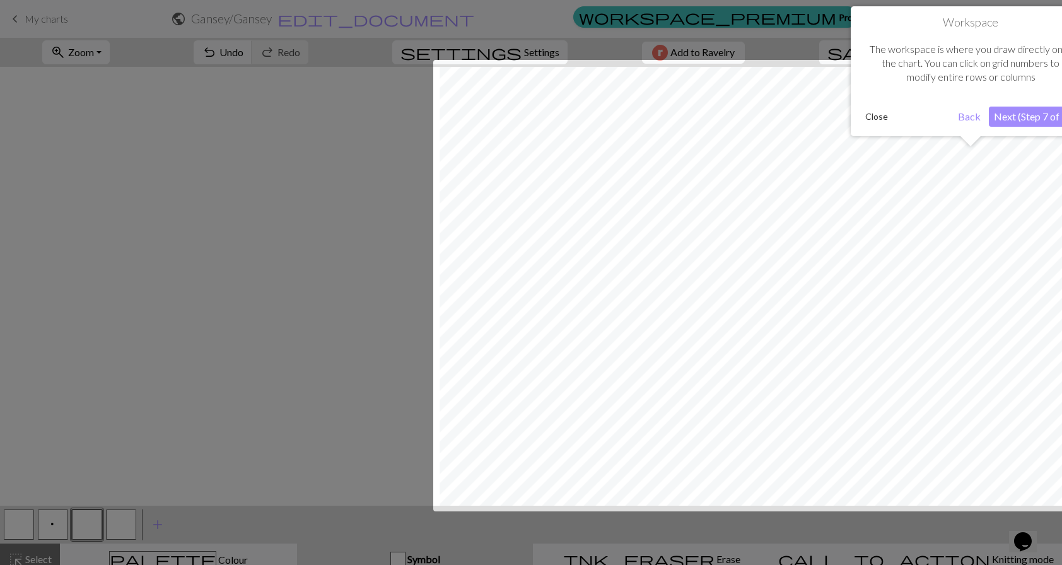
scroll to position [9, 0]
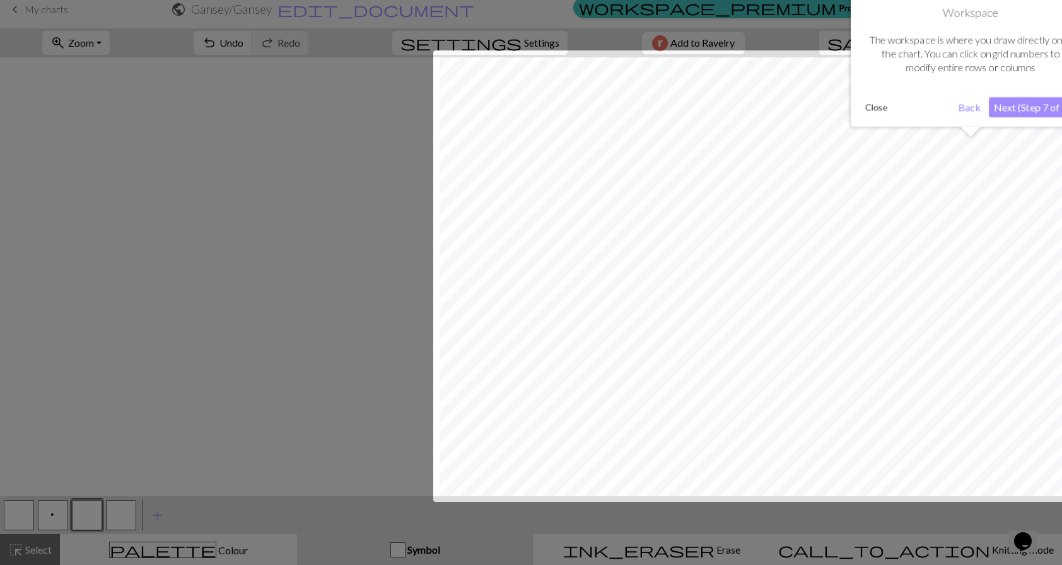
click at [1023, 100] on button "Next (Step 7 of 10)" at bounding box center [1035, 107] width 92 height 20
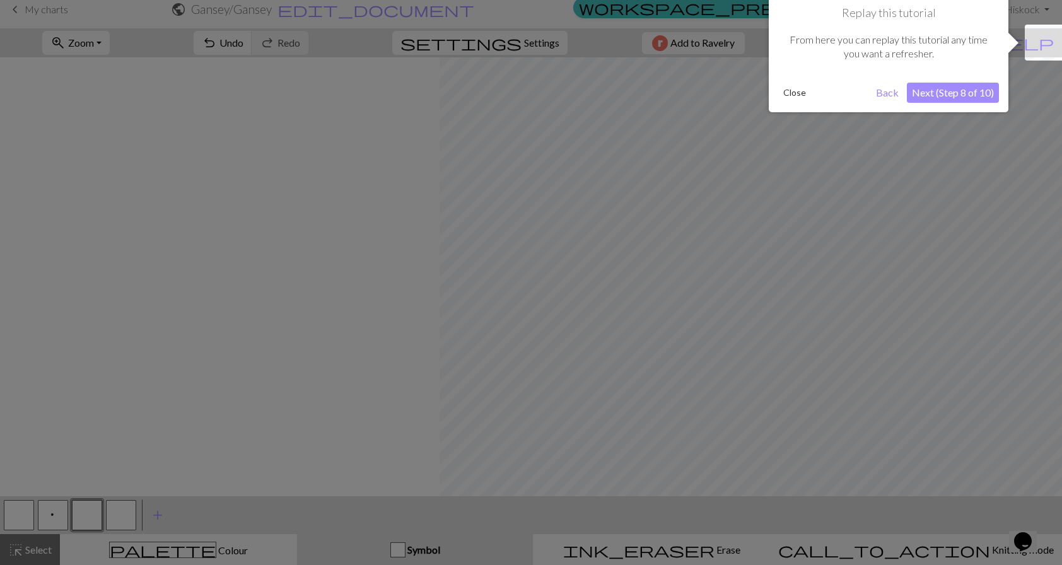
scroll to position [0, 0]
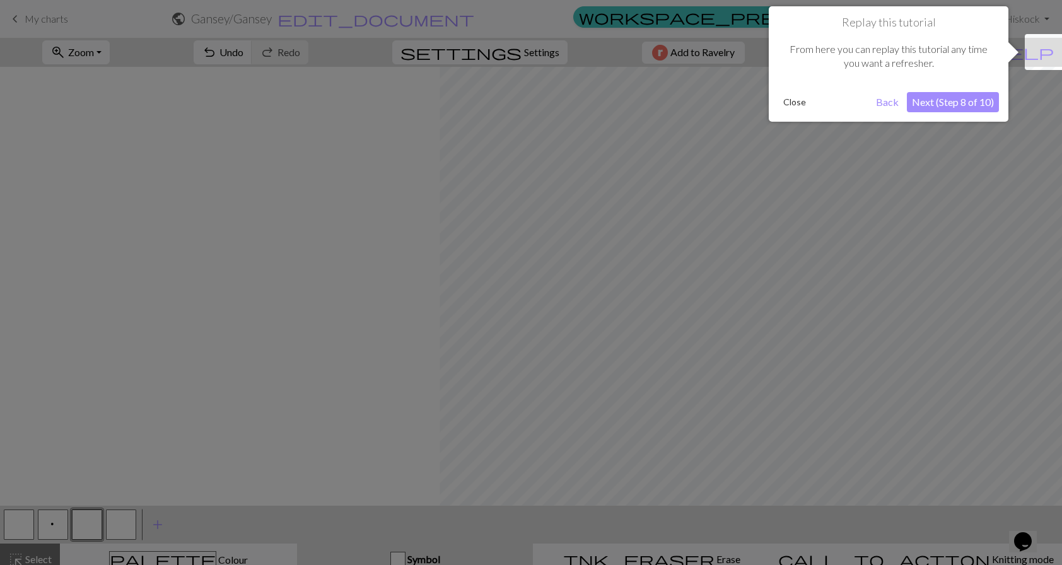
click at [945, 98] on button "Next (Step 8 of 10)" at bounding box center [953, 102] width 92 height 20
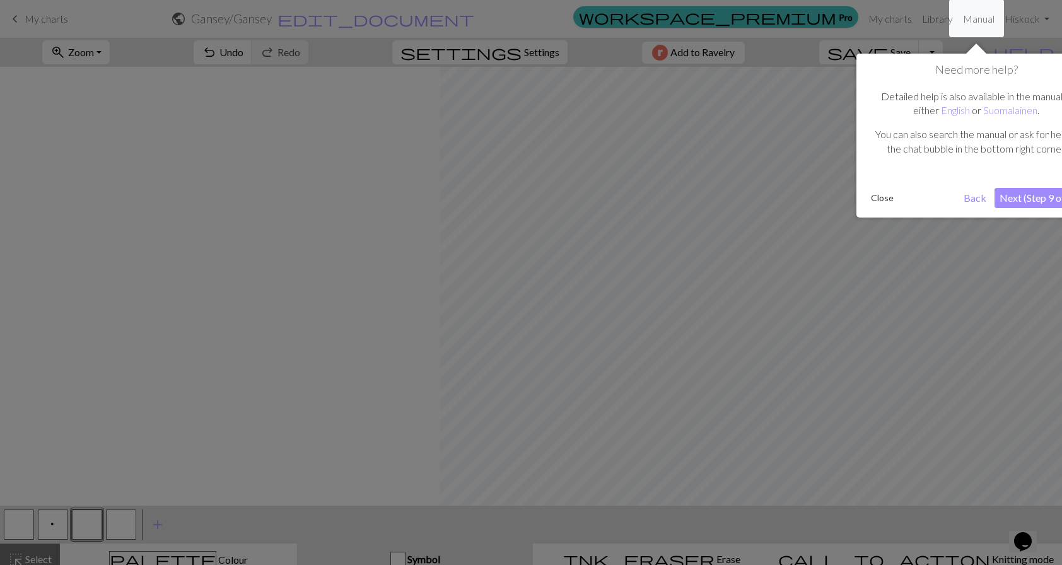
click at [1031, 195] on button "Next (Step 9 of 10)" at bounding box center [1041, 198] width 92 height 20
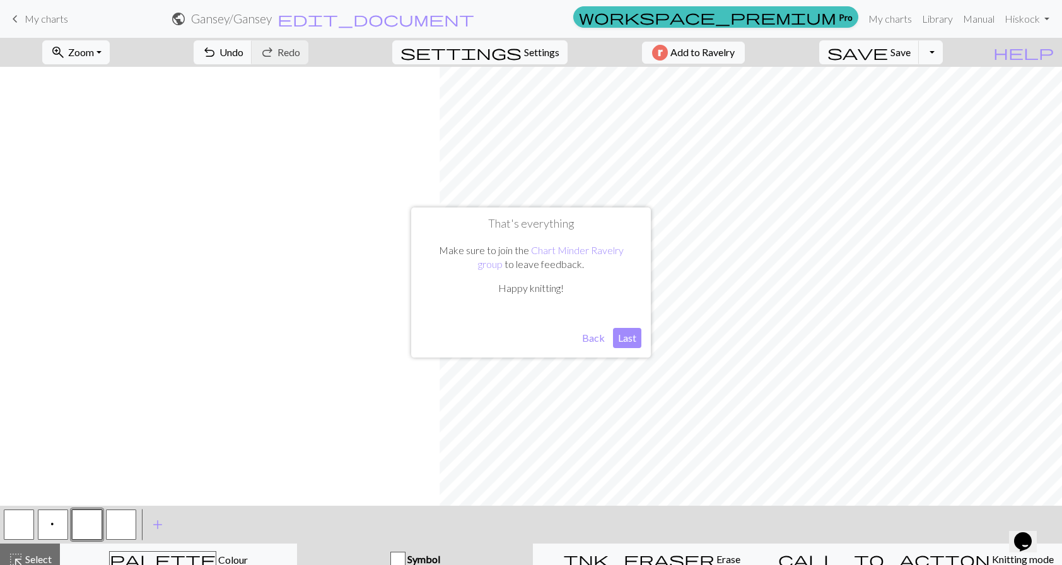
click at [626, 331] on button "Last" at bounding box center [627, 338] width 28 height 20
click at [406, 555] on div "button" at bounding box center [398, 559] width 15 height 15
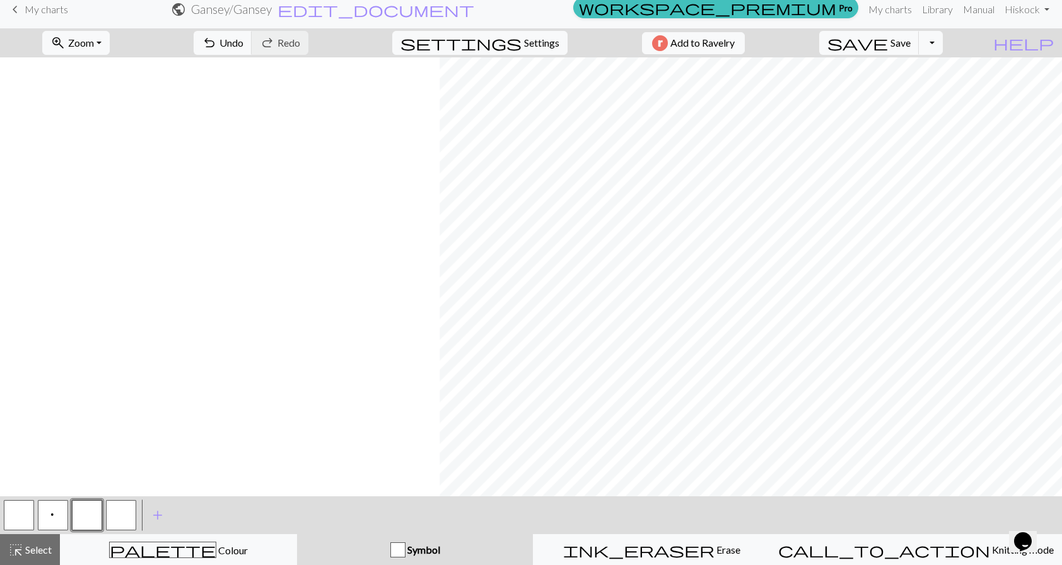
click at [406, 549] on div "button" at bounding box center [398, 550] width 15 height 15
drag, startPoint x: 420, startPoint y: 549, endPoint x: 357, endPoint y: 536, distance: 64.5
click at [357, 536] on button "Symbol" at bounding box center [415, 550] width 236 height 32
click at [156, 512] on span "add" at bounding box center [157, 516] width 15 height 18
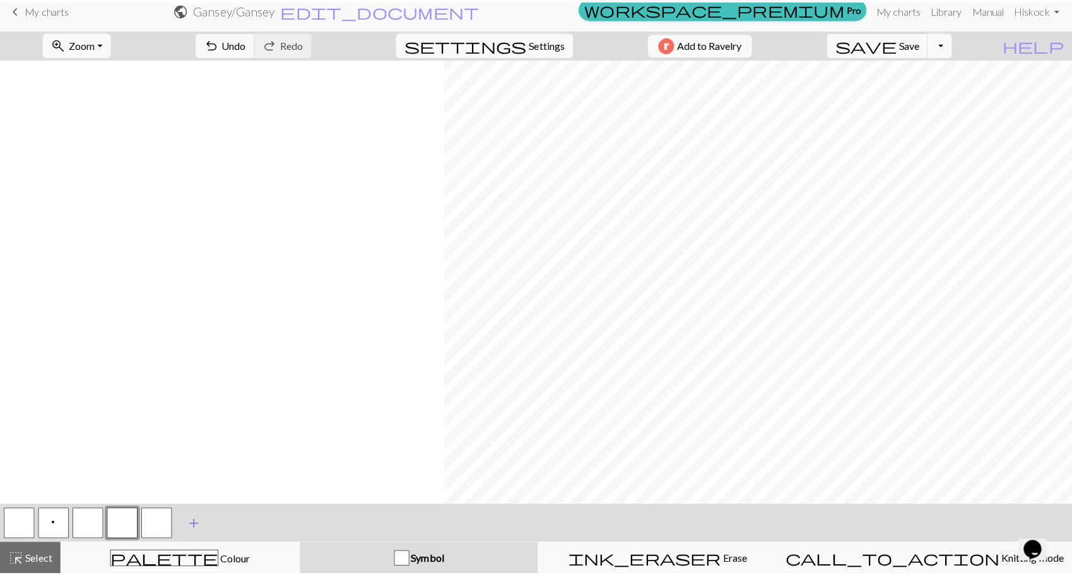
scroll to position [0, 0]
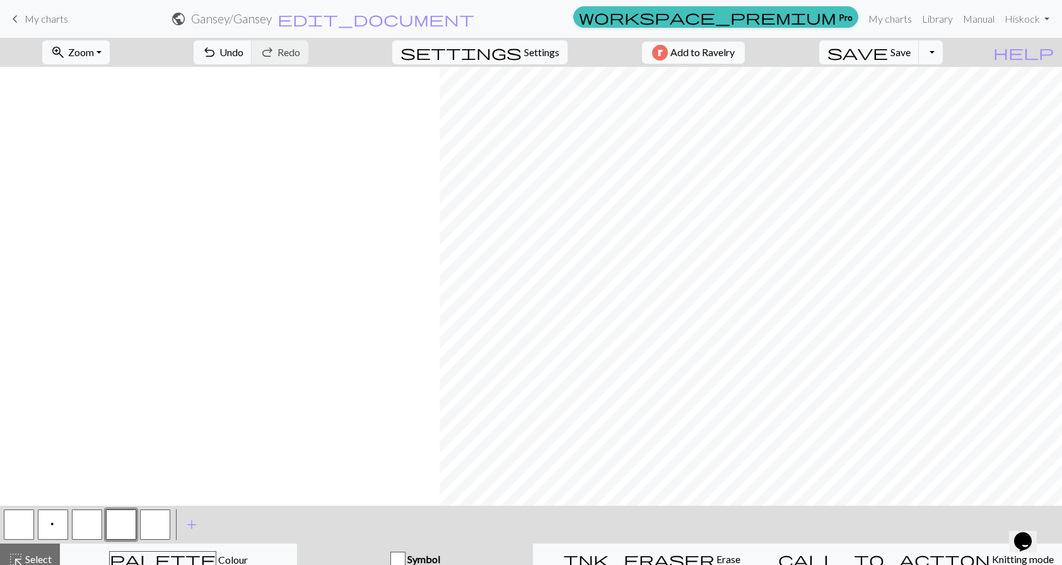
click at [32, 521] on button "button" at bounding box center [19, 525] width 30 height 30
click at [406, 562] on div "button" at bounding box center [398, 559] width 15 height 15
click at [474, 13] on span "edit_document" at bounding box center [376, 19] width 197 height 18
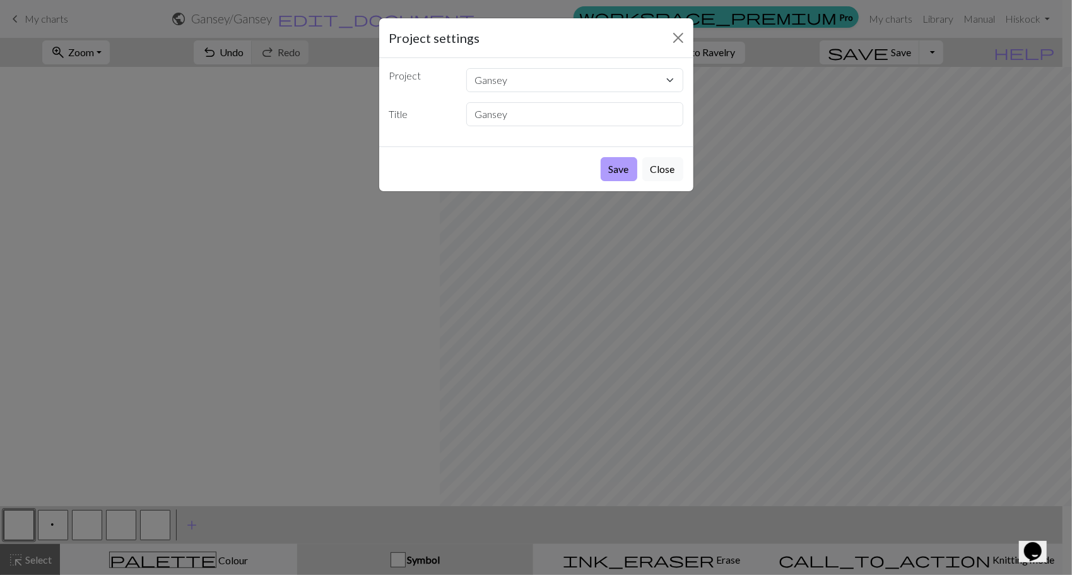
click at [616, 171] on button "Save" at bounding box center [619, 169] width 37 height 24
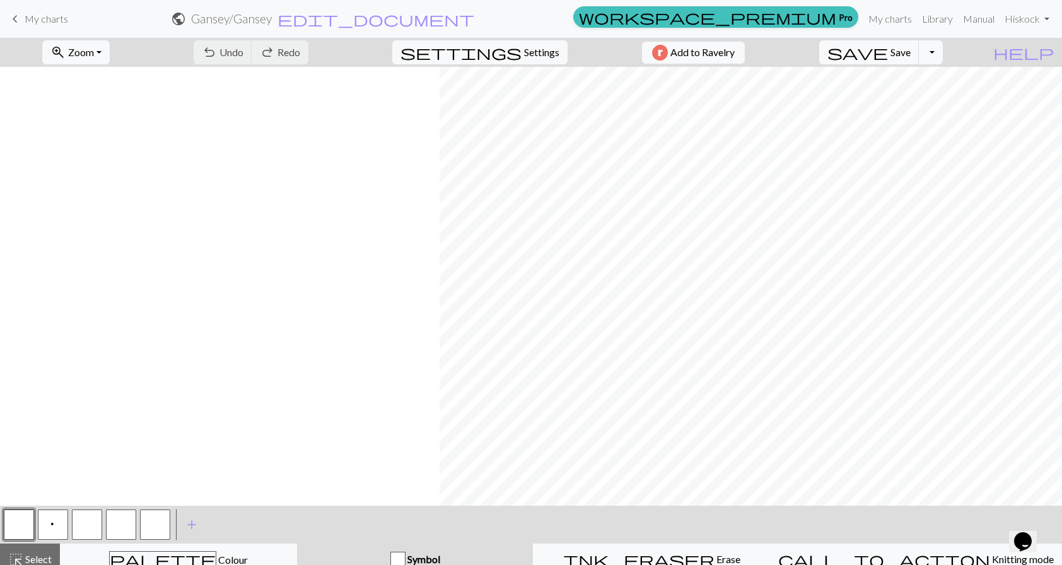
click at [1032, 534] on icon "Chat widget" at bounding box center [1024, 542] width 18 height 19
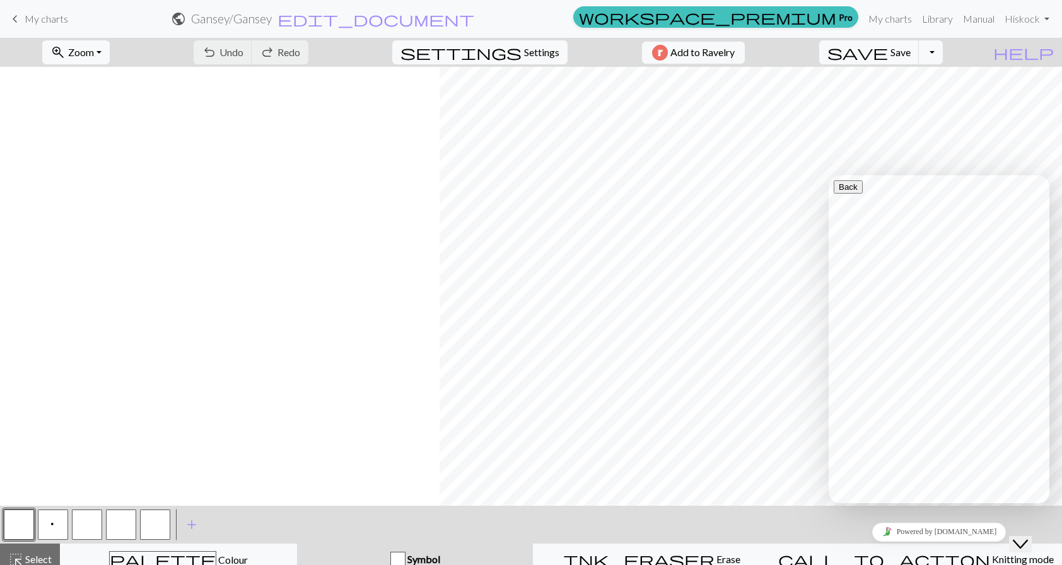
type input "symbols"
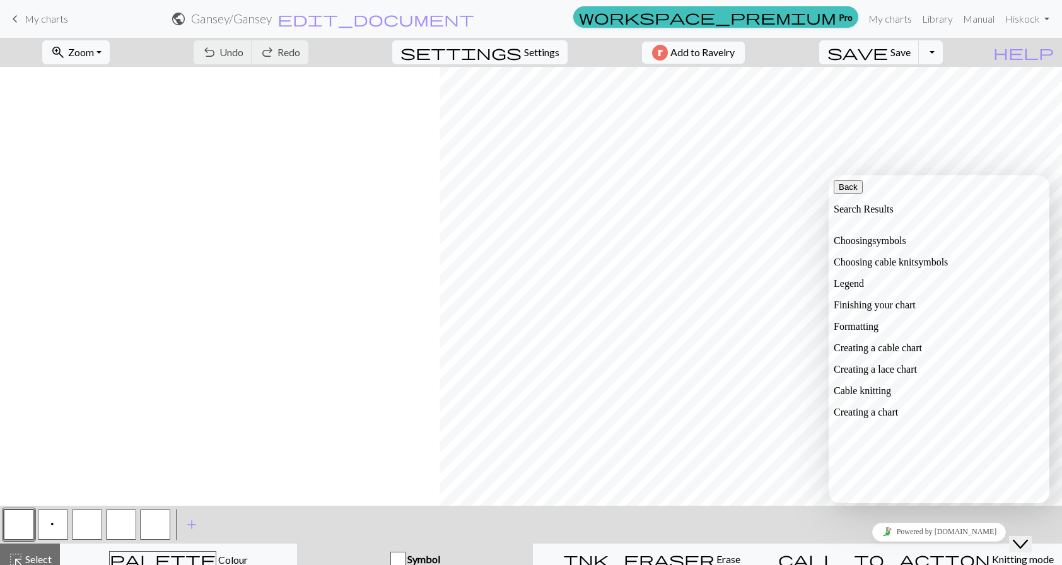
click at [912, 239] on p "Choosing symbols" at bounding box center [939, 240] width 211 height 11
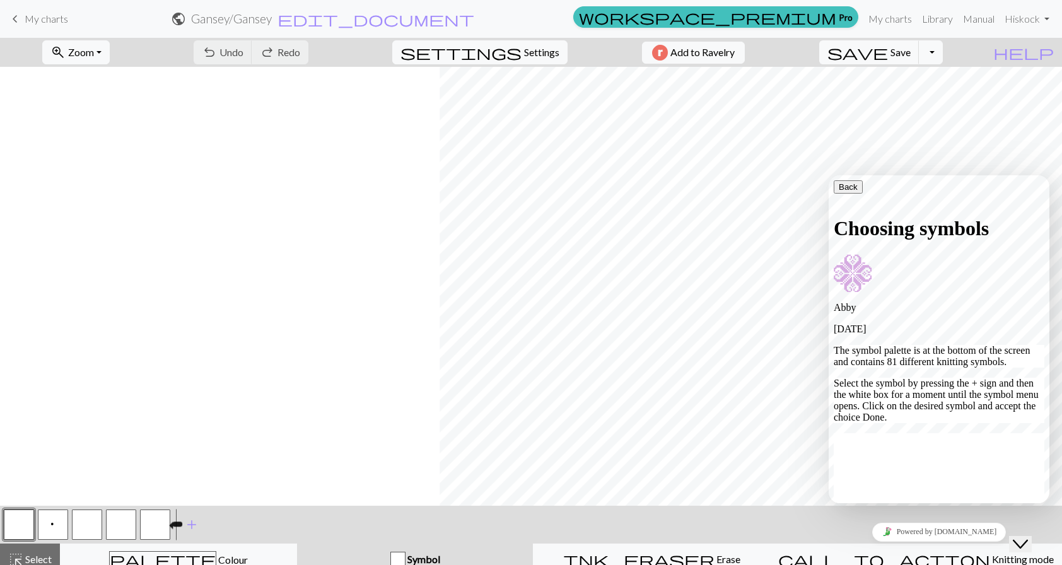
click at [153, 523] on button "button" at bounding box center [155, 525] width 30 height 30
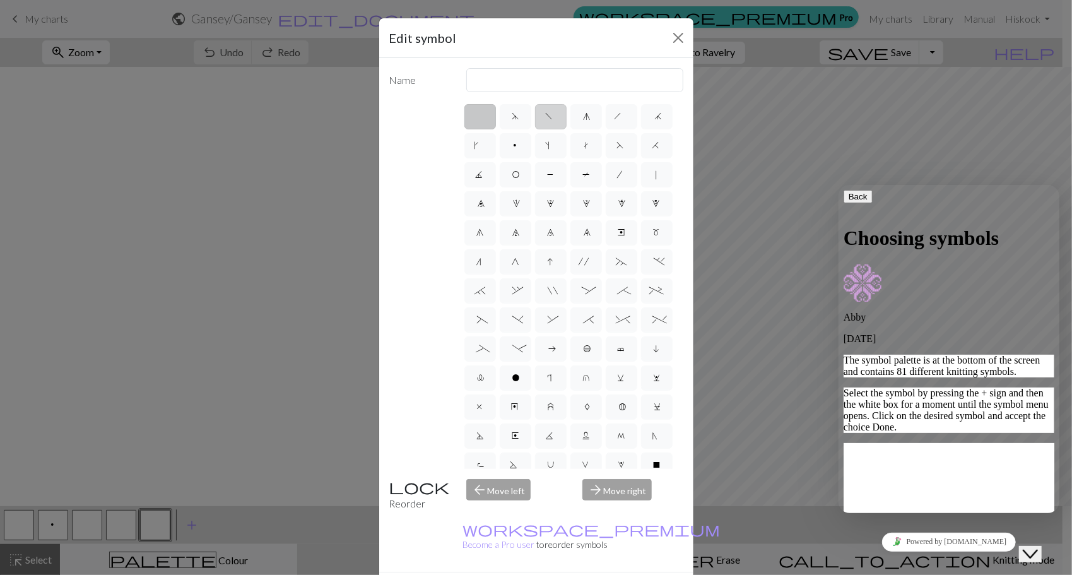
click at [551, 117] on label "f" at bounding box center [551, 116] width 32 height 25
click at [551, 117] on input "f" at bounding box center [550, 113] width 8 height 8
radio input "true"
drag, startPoint x: 562, startPoint y: 83, endPoint x: 313, endPoint y: 58, distance: 250.4
click at [313, 58] on div "Edit symbol Name left leaning decrease d f g h j k p s t F H J O P T / | 0 1 2 …" at bounding box center [536, 287] width 1072 height 575
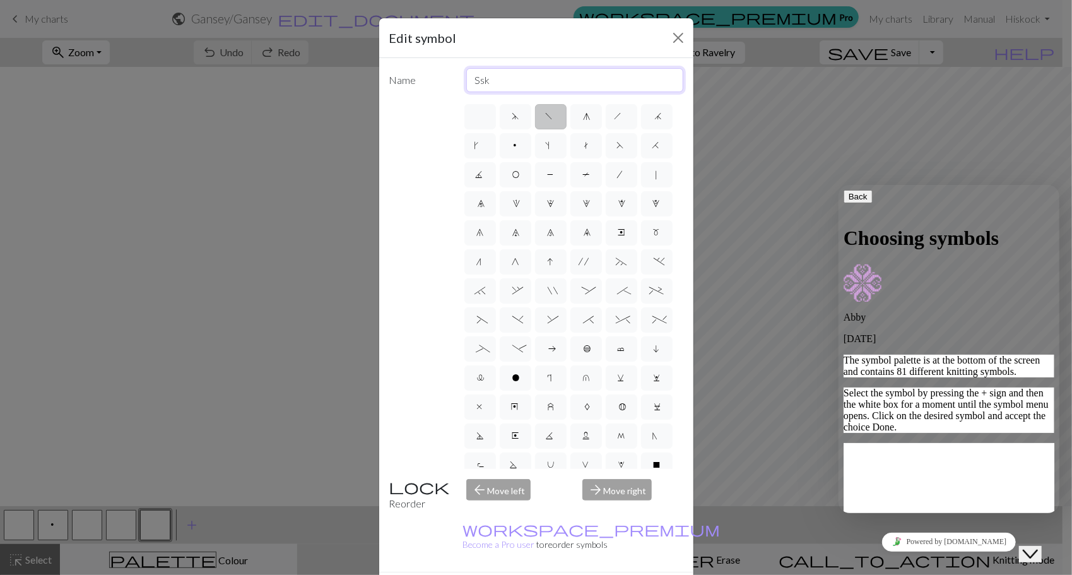
type input "Ssk"
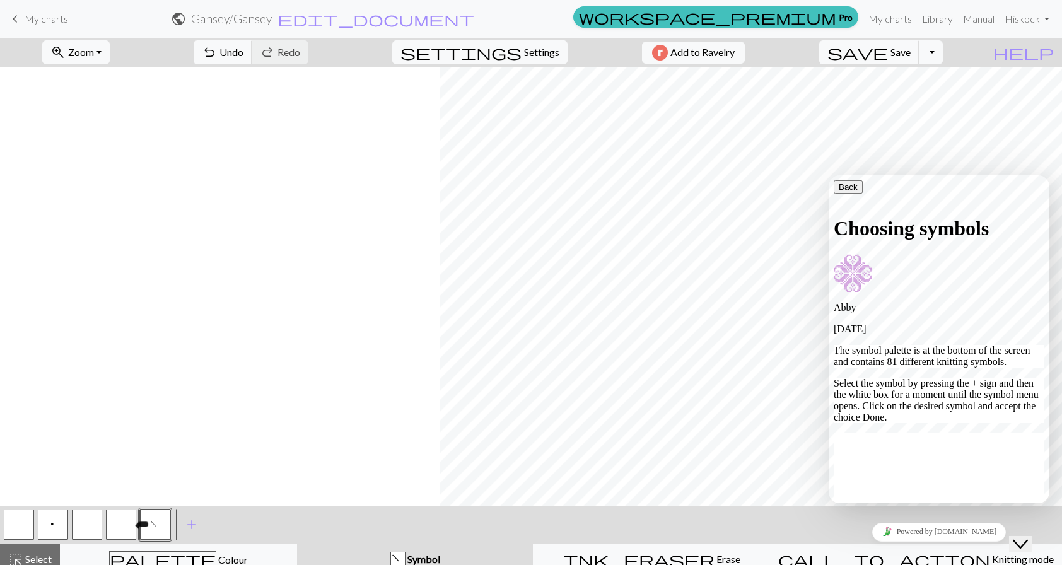
click at [116, 519] on button "button" at bounding box center [121, 525] width 30 height 30
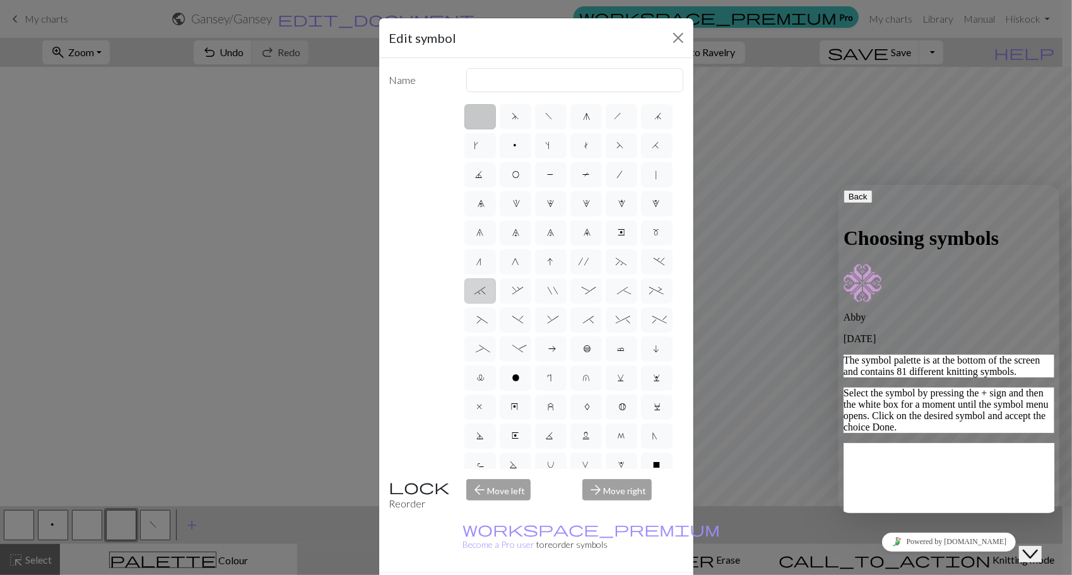
click at [486, 298] on span "`" at bounding box center [479, 292] width 11 height 13
click at [483, 291] on input "`" at bounding box center [478, 287] width 8 height 8
radio input "true"
type input "3+ stitch right twist"
drag, startPoint x: 564, startPoint y: 93, endPoint x: 437, endPoint y: 96, distance: 126.9
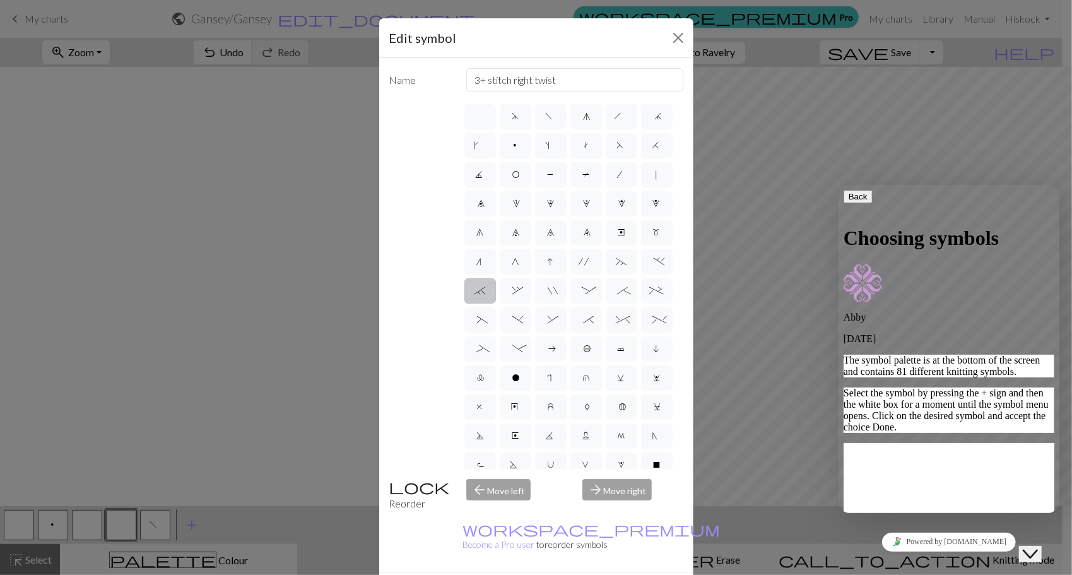
click at [437, 96] on div "Name 3+ stitch right twist d f g h j k p s t F H J O P T / | 0 1 2 3 4 5 6 7 8 …" at bounding box center [536, 315] width 314 height 514
drag, startPoint x: 553, startPoint y: 76, endPoint x: 370, endPoint y: 69, distance: 183.1
click at [370, 69] on div "Edit symbol Name 3+ stitch right twist d f g h j k p s t F H J O P T / | 0 1 2 …" at bounding box center [536, 287] width 1072 height 575
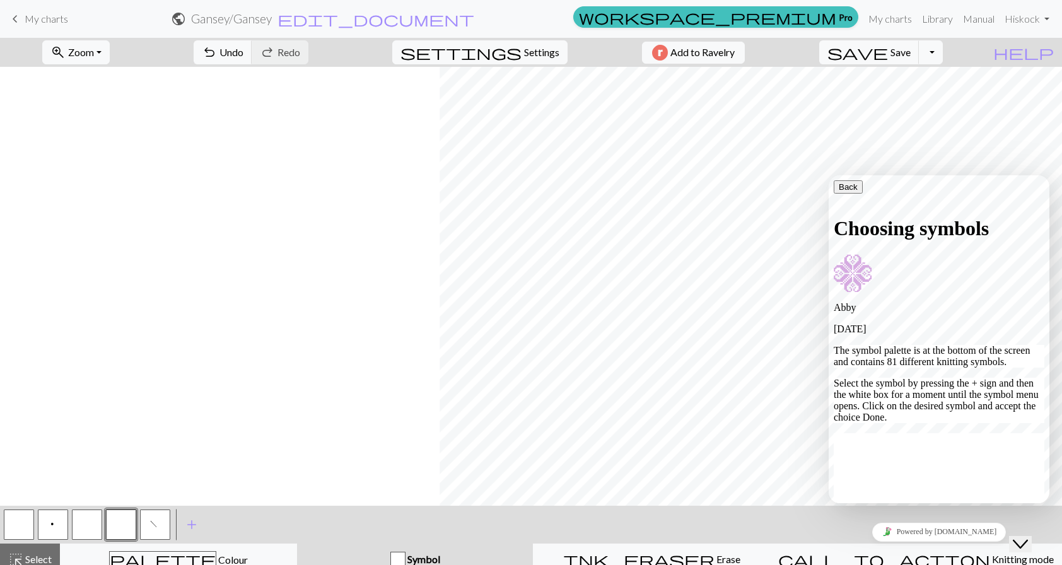
click at [122, 531] on button "button" at bounding box center [121, 525] width 30 height 30
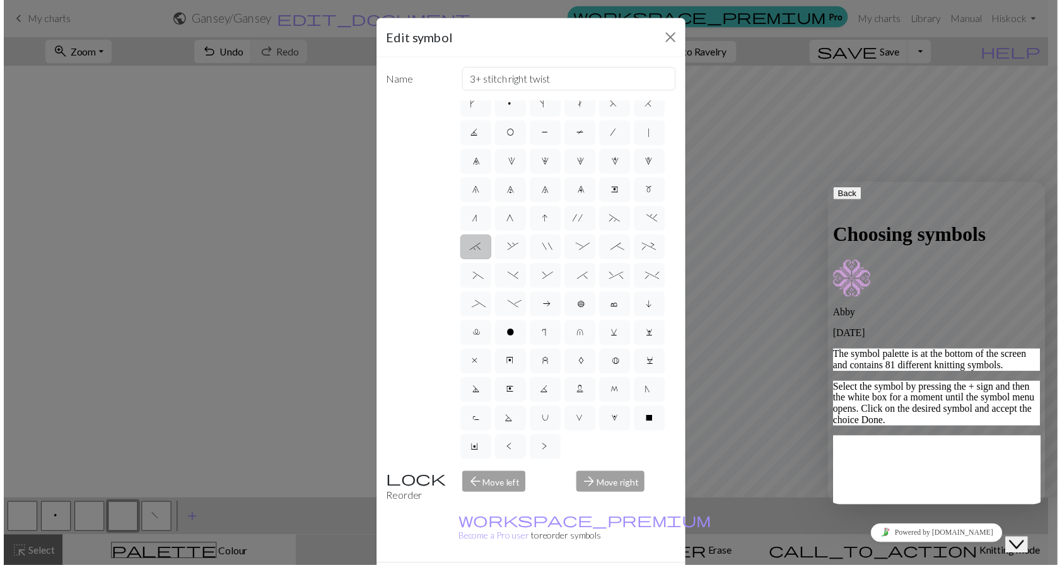
scroll to position [126, 0]
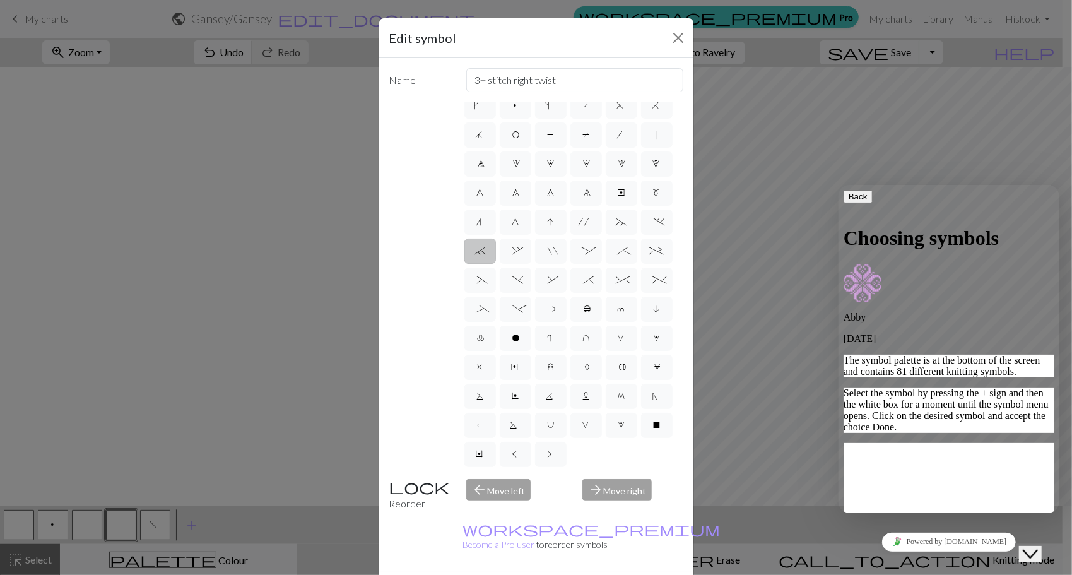
click at [486, 246] on span "`" at bounding box center [479, 252] width 11 height 13
click at [483, 283] on input "`" at bounding box center [478, 287] width 8 height 8
drag, startPoint x: 558, startPoint y: 77, endPoint x: 413, endPoint y: 50, distance: 147.5
click at [413, 50] on form "Edit symbol Name 3+ stitch right twist d f g h j k p s t F H J O P T / | 0 1 2 …" at bounding box center [536, 317] width 314 height 598
type input "Knit 3 together"
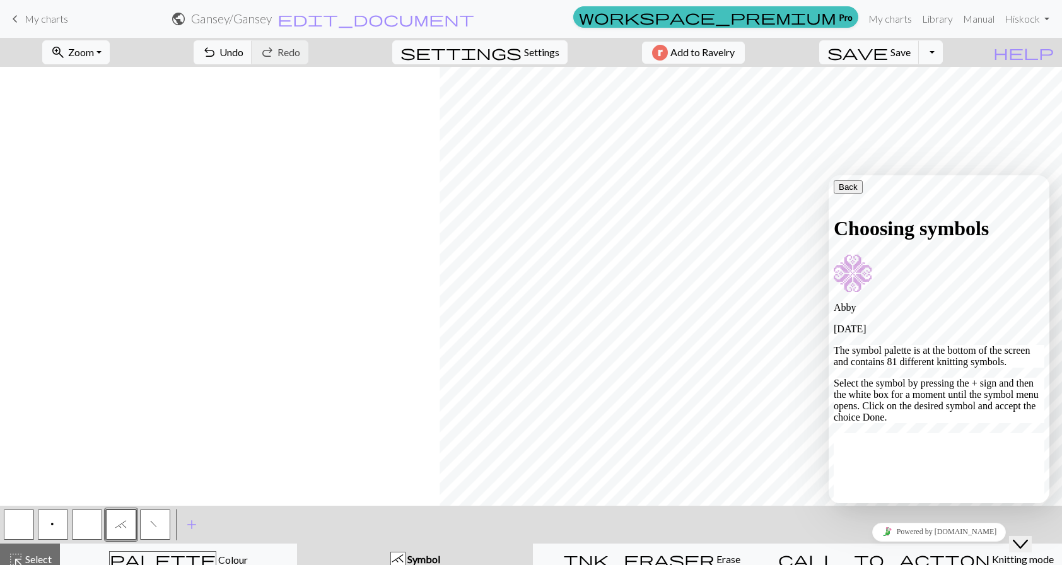
click at [1022, 537] on icon "Close Chat This icon closes the chat window." at bounding box center [1020, 544] width 15 height 15
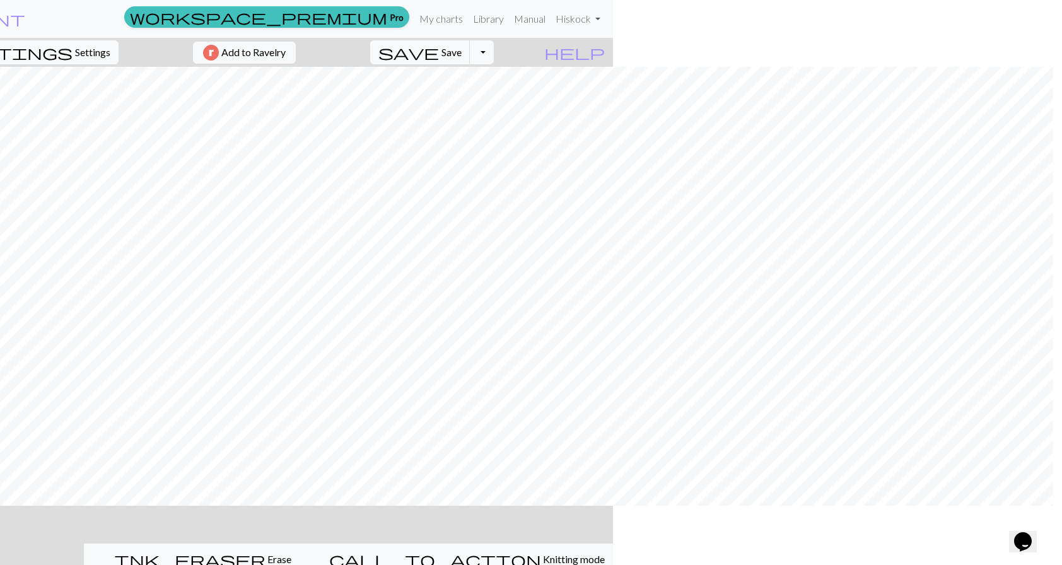
scroll to position [0, 0]
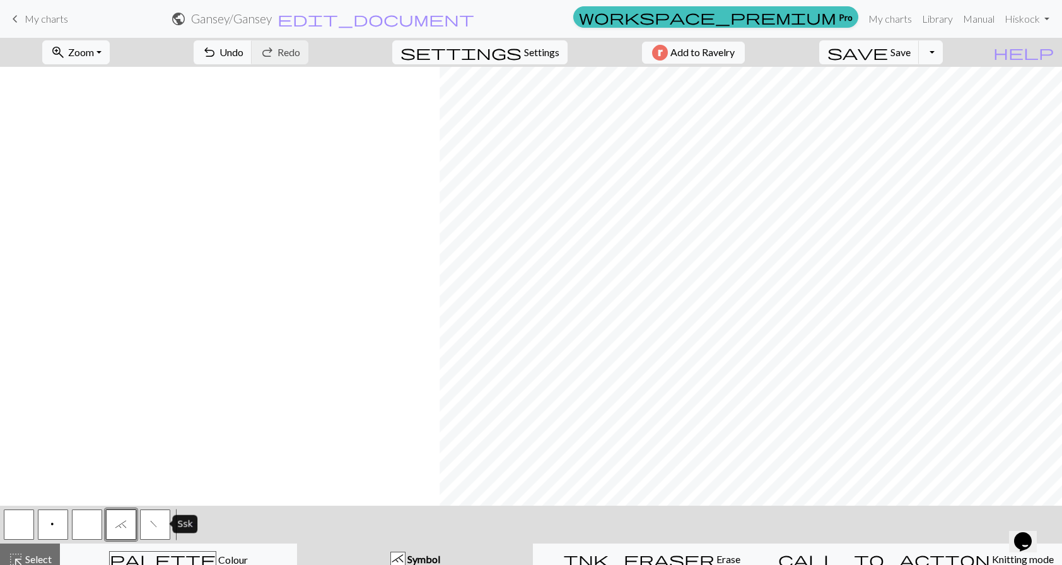
click at [162, 520] on button "f" at bounding box center [155, 525] width 30 height 30
click at [159, 517] on button "f" at bounding box center [155, 525] width 30 height 30
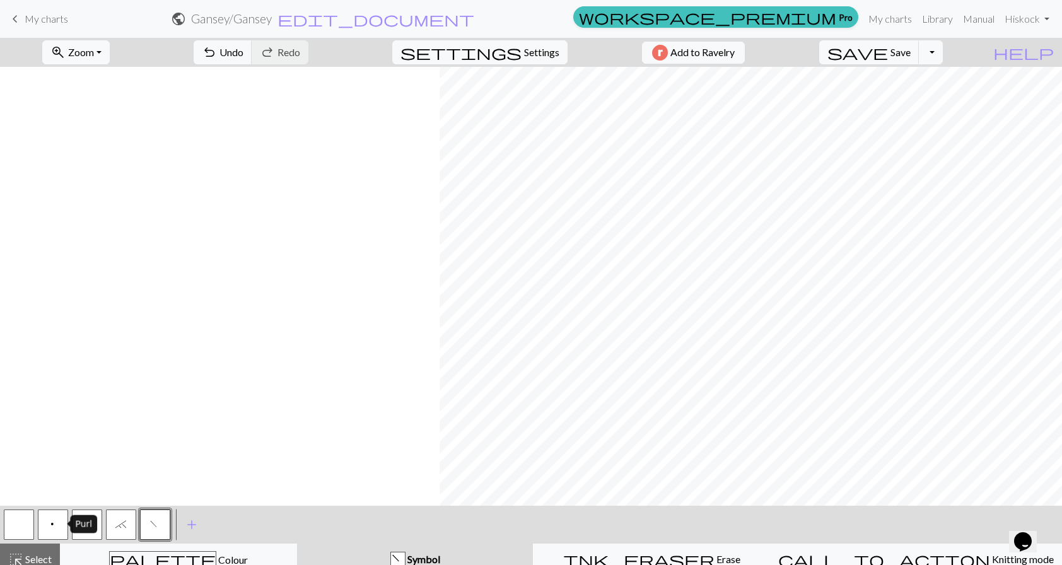
click at [52, 524] on span "p" at bounding box center [53, 526] width 8 height 13
click at [61, 517] on button "p" at bounding box center [53, 525] width 30 height 30
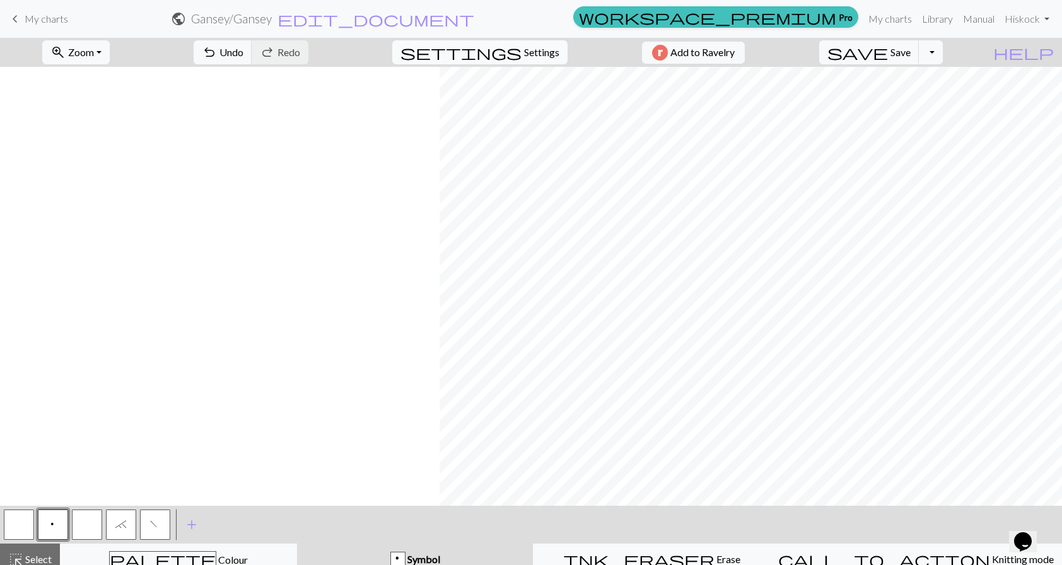
click at [533, 52] on span "Settings" at bounding box center [541, 52] width 35 height 15
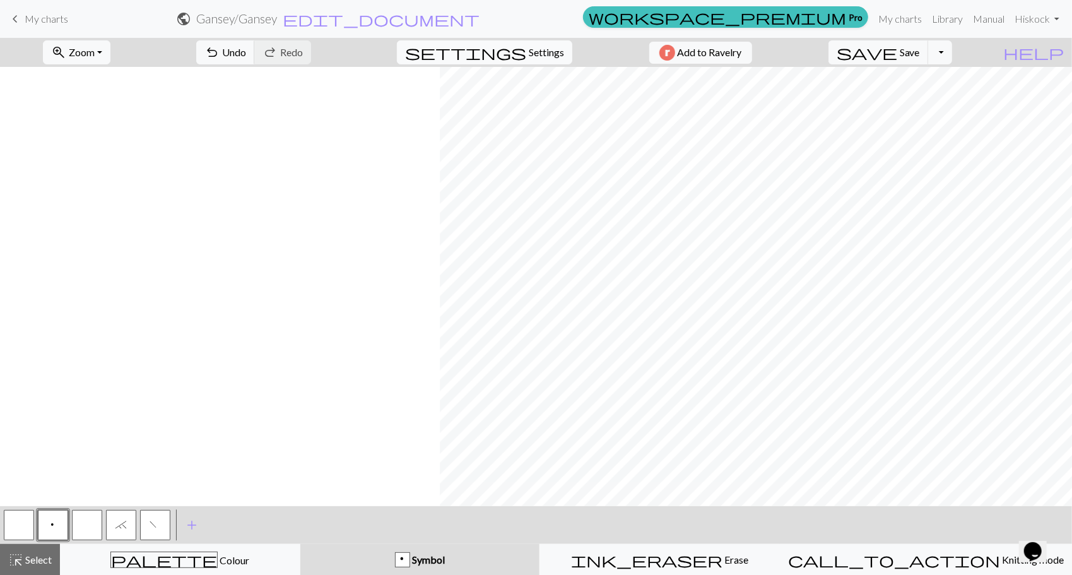
select select "aran"
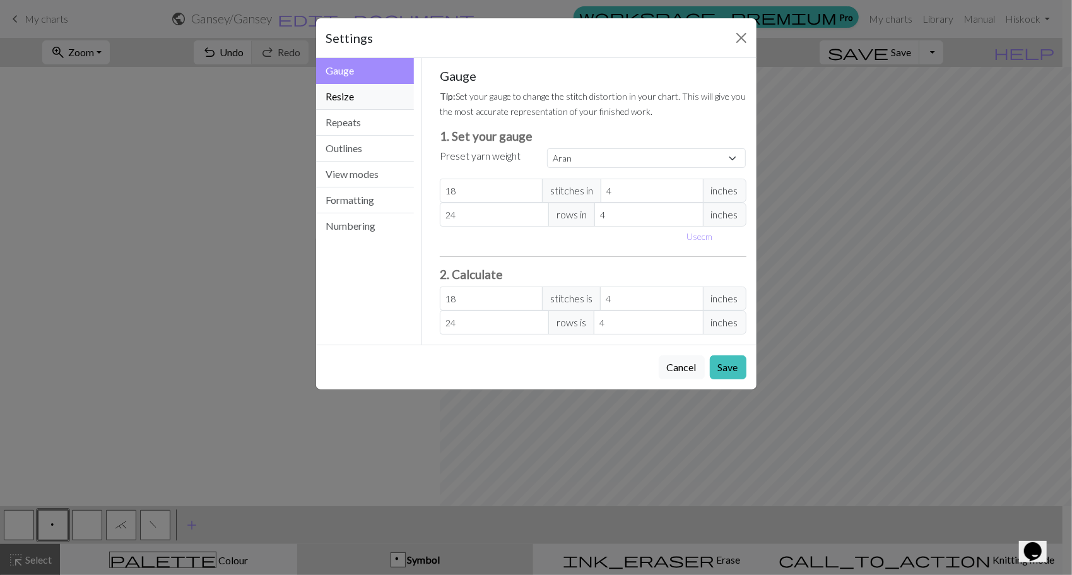
click at [341, 91] on button "Resize" at bounding box center [365, 97] width 98 height 26
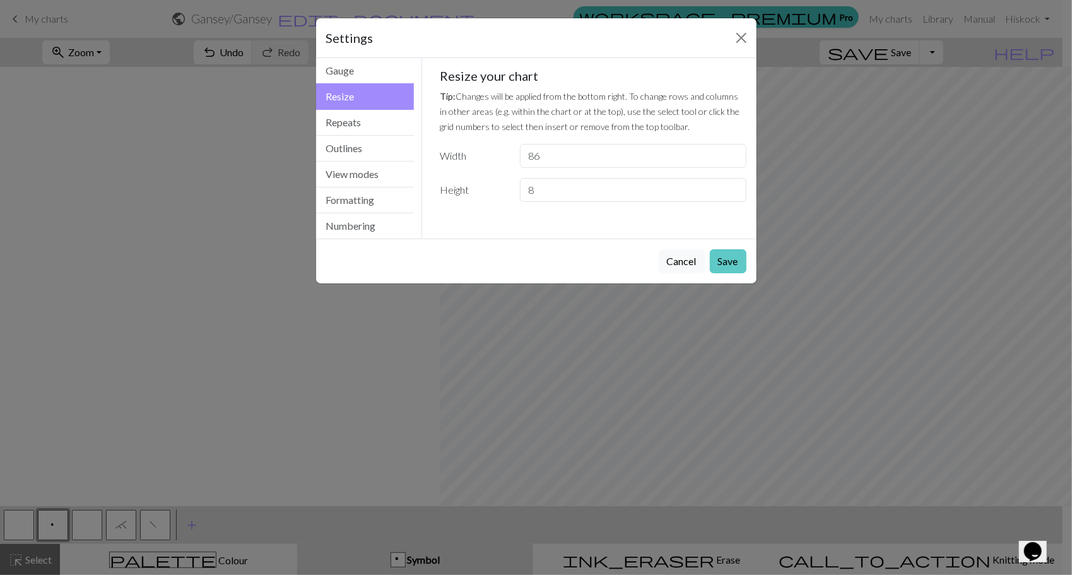
click at [724, 259] on button "Save" at bounding box center [728, 261] width 37 height 24
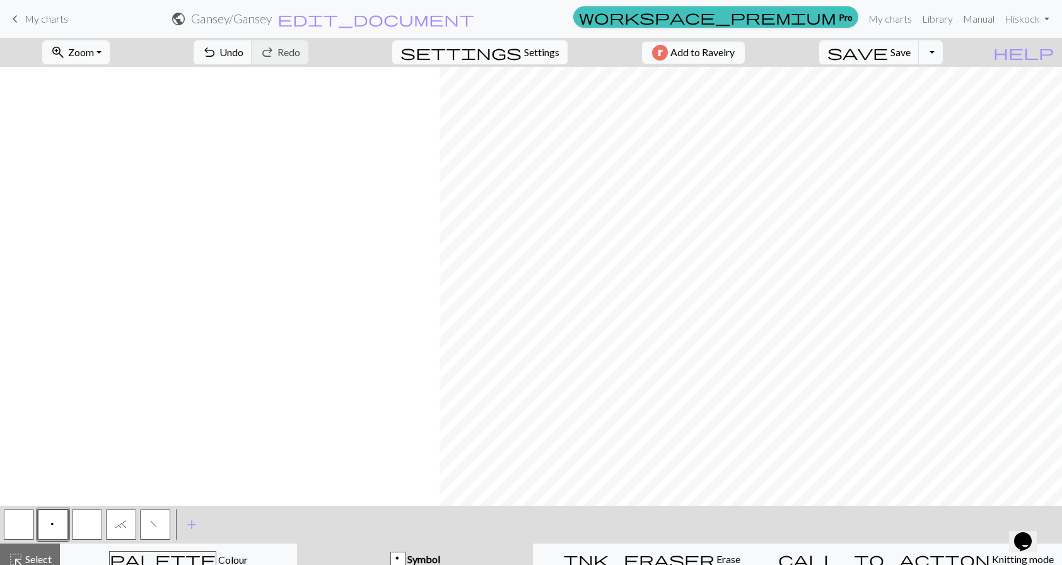
click at [537, 52] on span "Settings" at bounding box center [541, 52] width 35 height 15
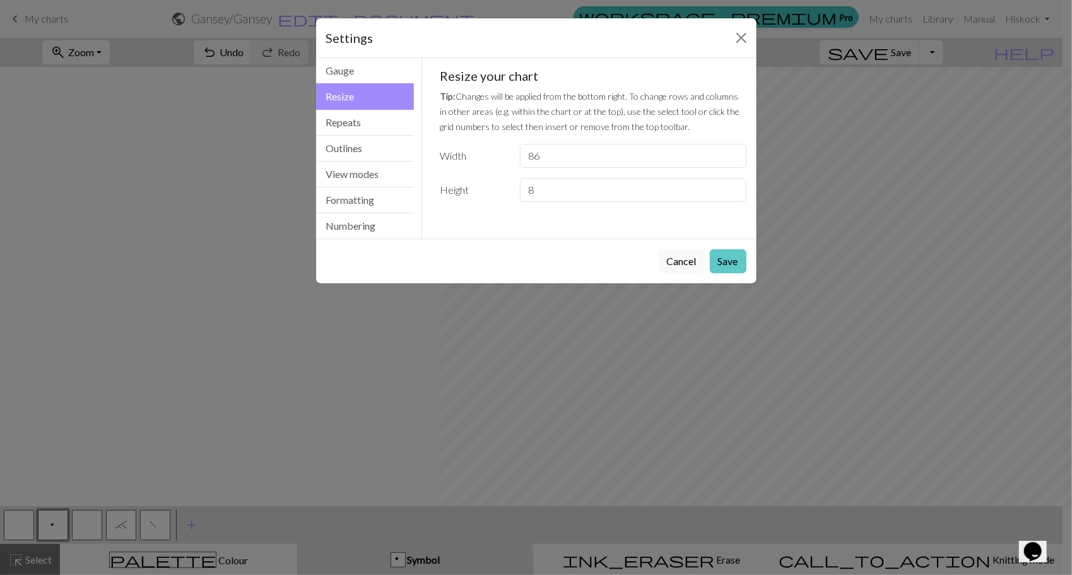
click at [736, 254] on button "Save" at bounding box center [728, 261] width 37 height 24
